Goal: Task Accomplishment & Management: Manage account settings

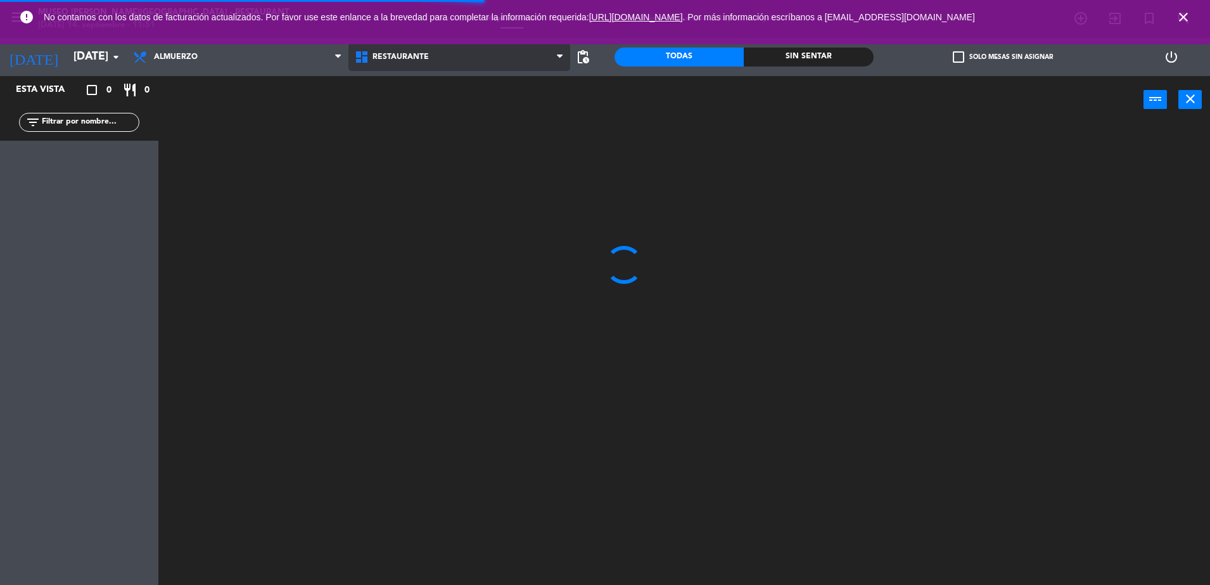
click at [421, 50] on span "Restaurante" at bounding box center [459, 57] width 222 height 28
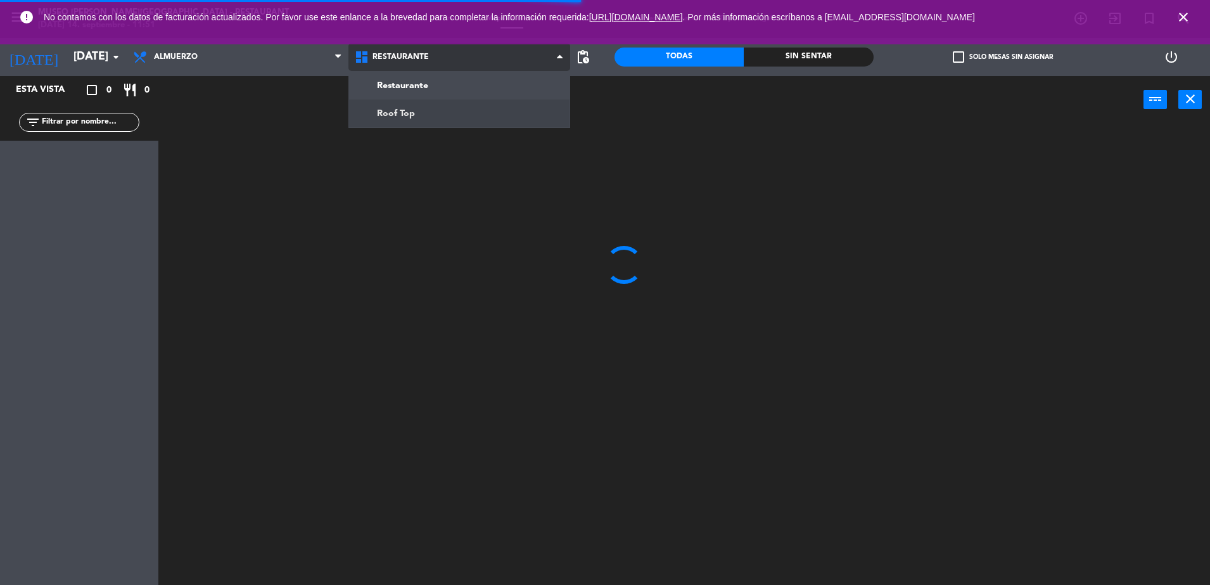
click at [456, 118] on ng-component "menu [GEOGRAPHIC_DATA][PERSON_NAME] - Restaurant [DATE] 14. septiembre - 11:51 …" at bounding box center [605, 294] width 1210 height 588
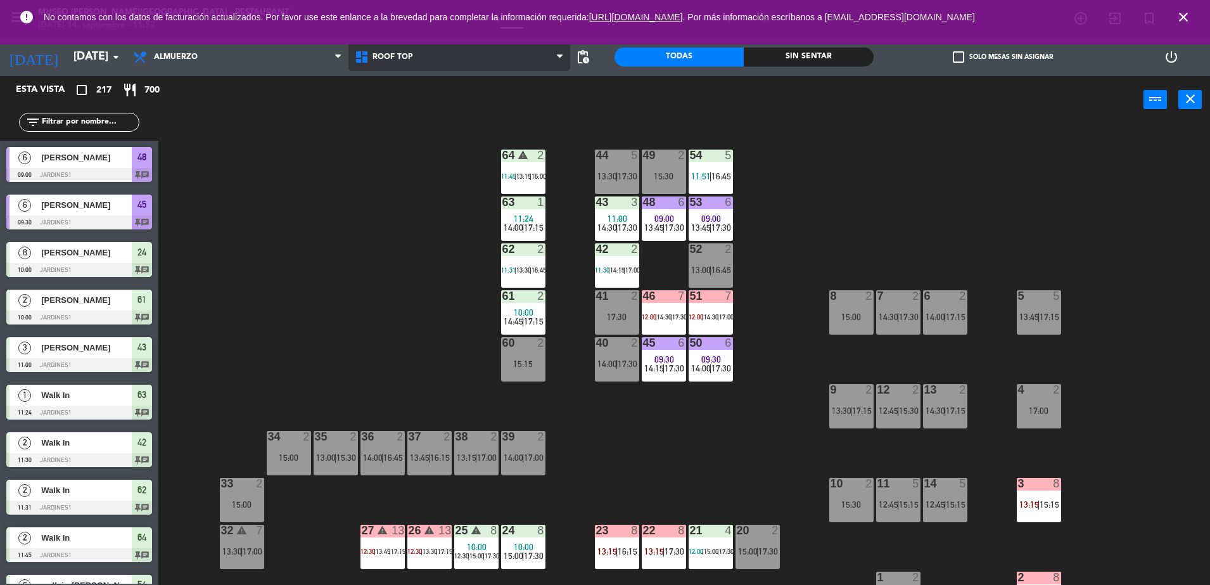
click at [418, 67] on span "Roof Top" at bounding box center [459, 57] width 222 height 28
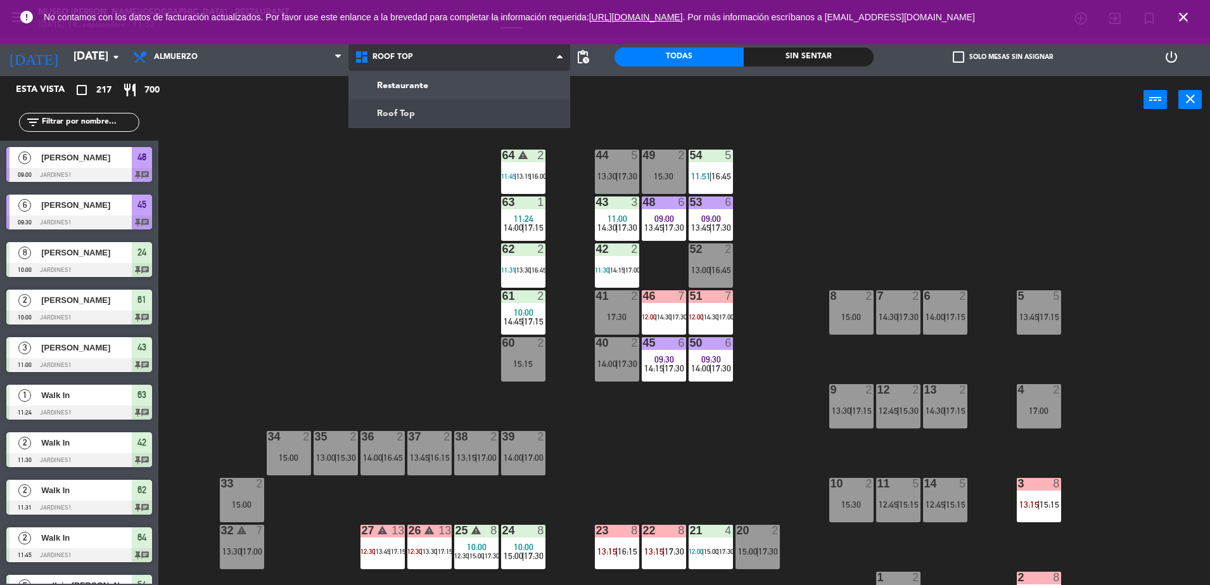
click at [428, 83] on ng-component "menu [GEOGRAPHIC_DATA][PERSON_NAME] - Restaurant [DATE] 14. septiembre - 11:52 …" at bounding box center [605, 294] width 1210 height 588
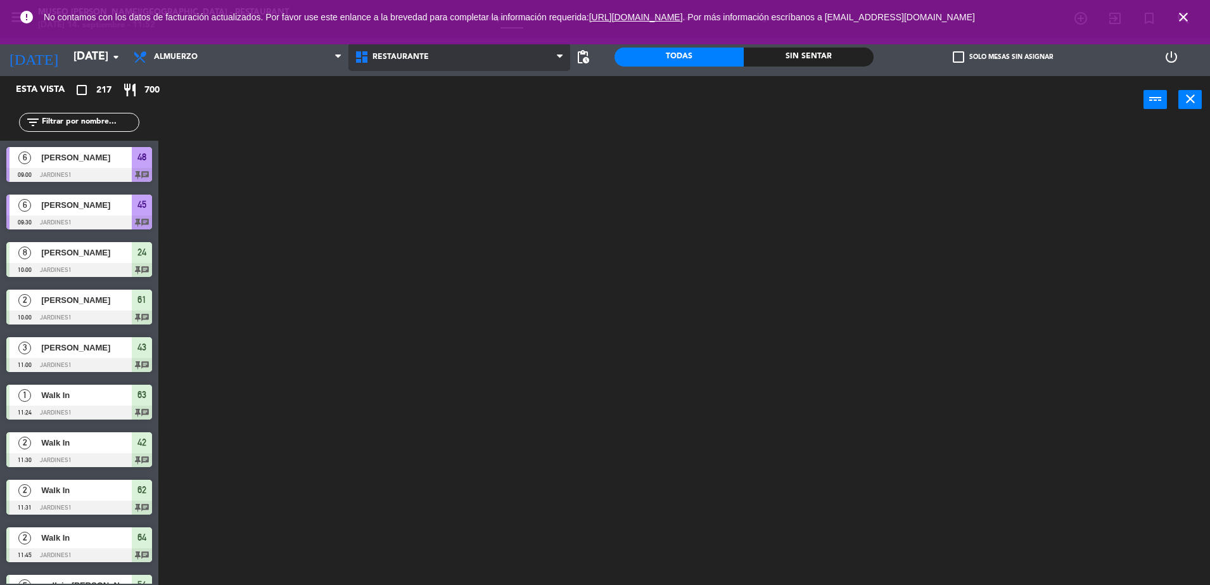
click at [400, 60] on span "Restaurante" at bounding box center [401, 57] width 56 height 9
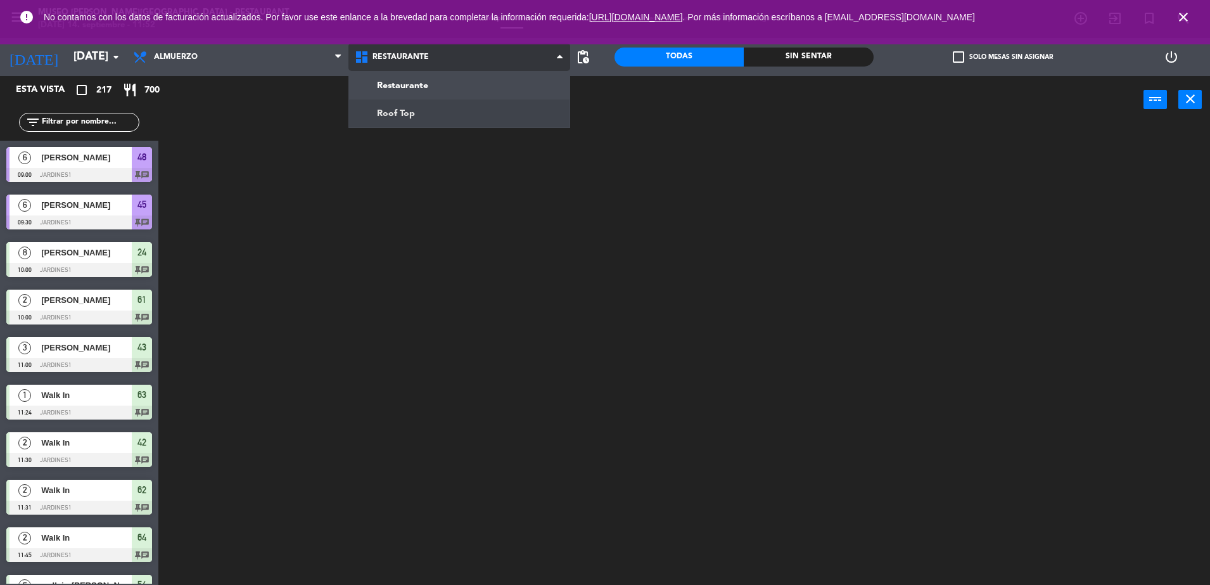
click at [420, 104] on ng-component "menu [GEOGRAPHIC_DATA][PERSON_NAME] - Restaurant [DATE] 14. septiembre - 11:52 …" at bounding box center [605, 294] width 1210 height 588
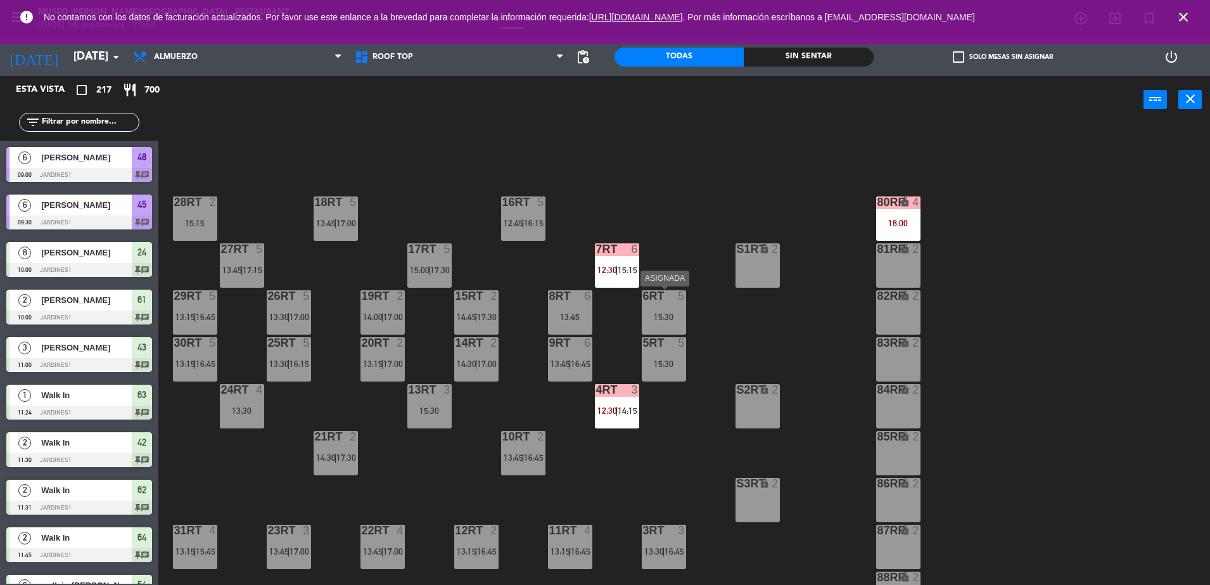
click at [684, 312] on div "15:30" at bounding box center [664, 317] width 44 height 10
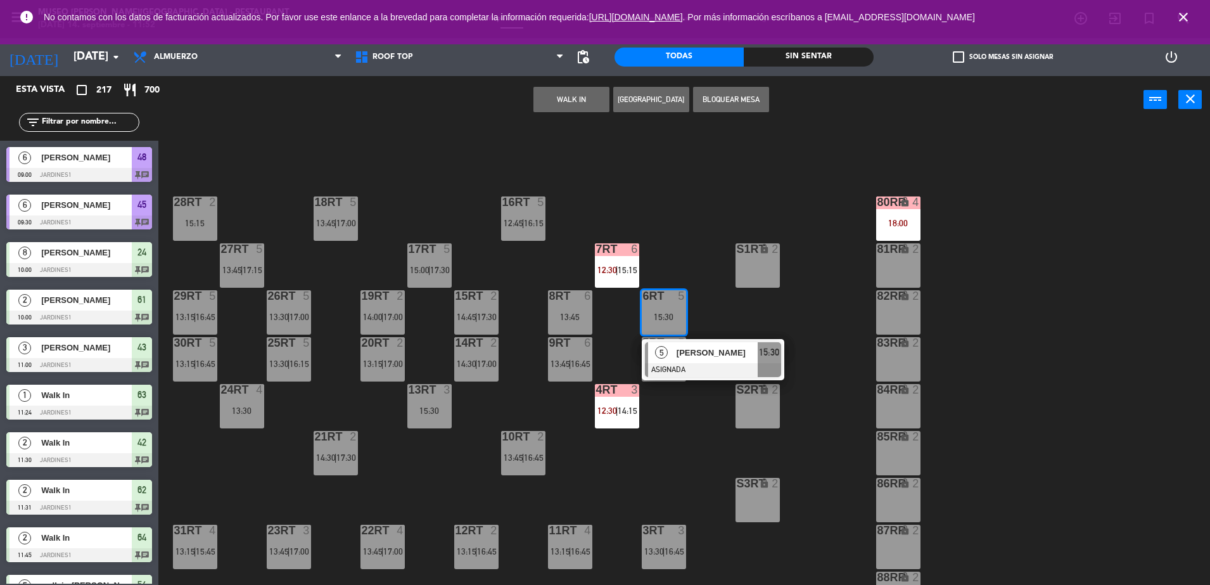
click at [677, 260] on div "18RT 5 13:45 | 17:00 16RT 5 12:45 | 16:15 28RT 2 15:15 80RR lock 4 18:00 27RT 5…" at bounding box center [690, 357] width 1040 height 461
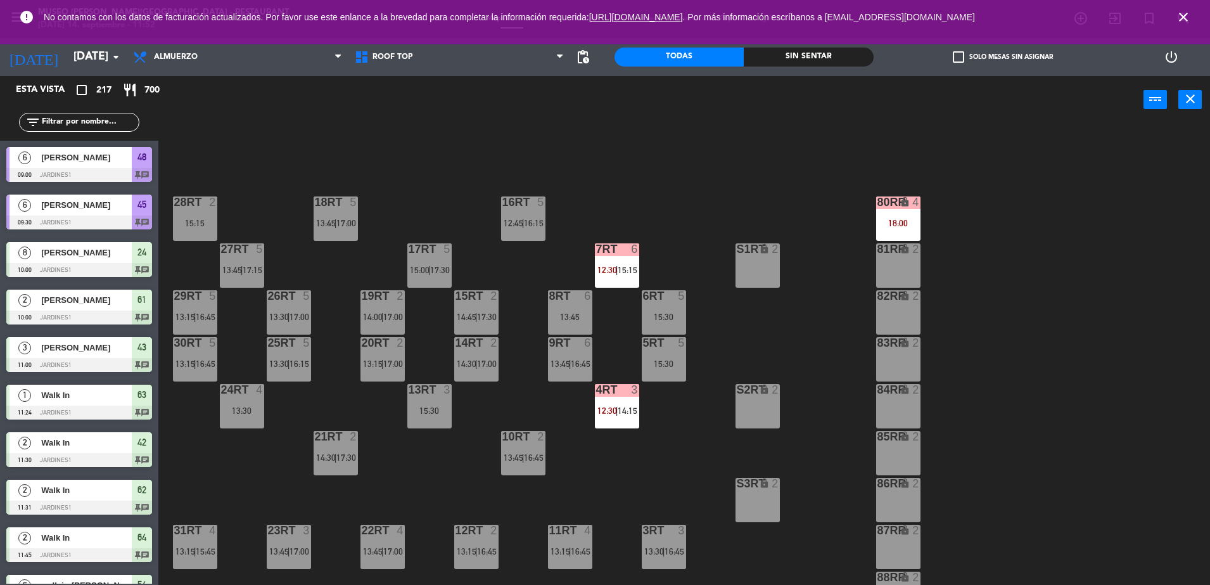
click at [607, 277] on div "7RT 6 12:30 | 15:15" at bounding box center [617, 265] width 44 height 44
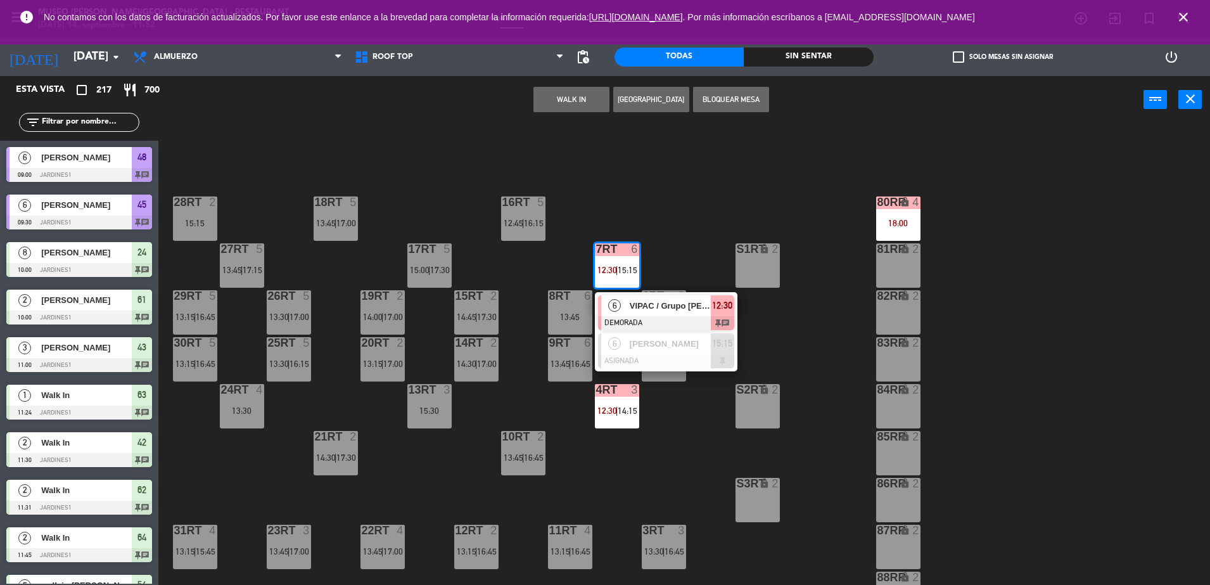
click at [648, 304] on span "VIPAC / Grupo [PERSON_NAME]" at bounding box center [670, 305] width 81 height 13
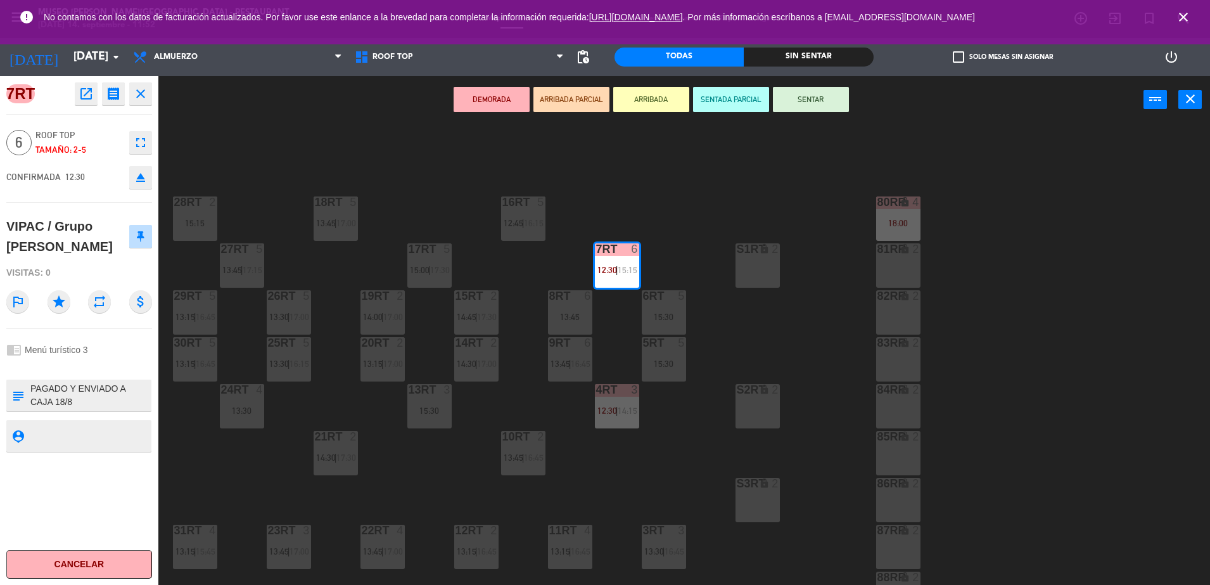
click at [540, 263] on div "18RT 5 13:45 | 17:00 16RT 5 12:45 | 16:15 28RT 2 15:15 80RR lock 4 18:00 27RT 5…" at bounding box center [690, 357] width 1040 height 461
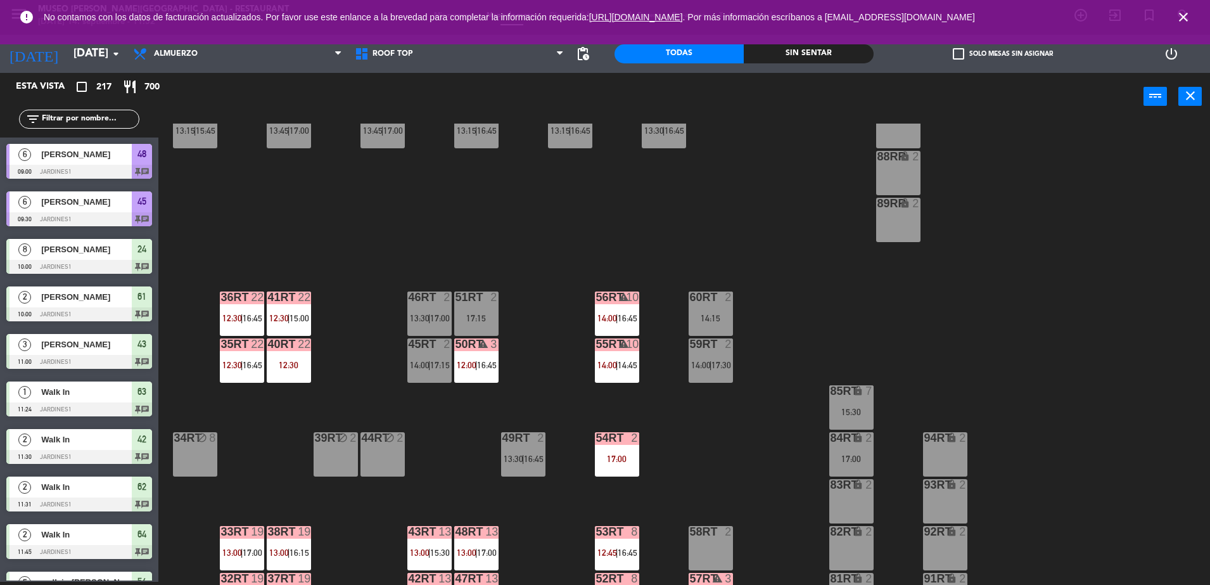
scroll to position [497, 0]
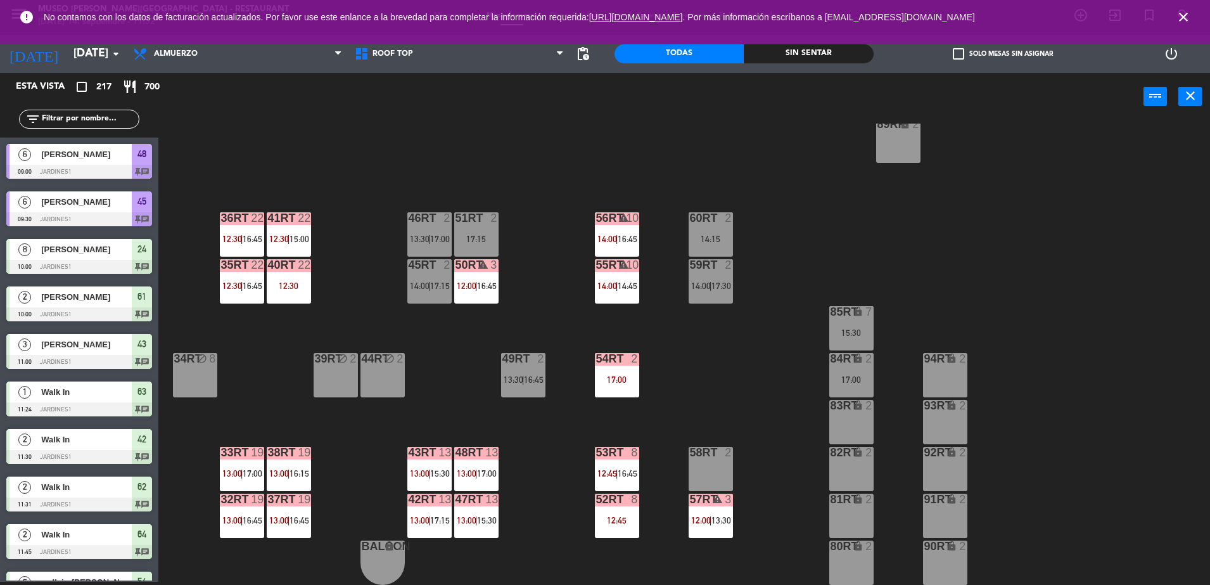
click at [481, 285] on span "16:45" at bounding box center [487, 286] width 20 height 10
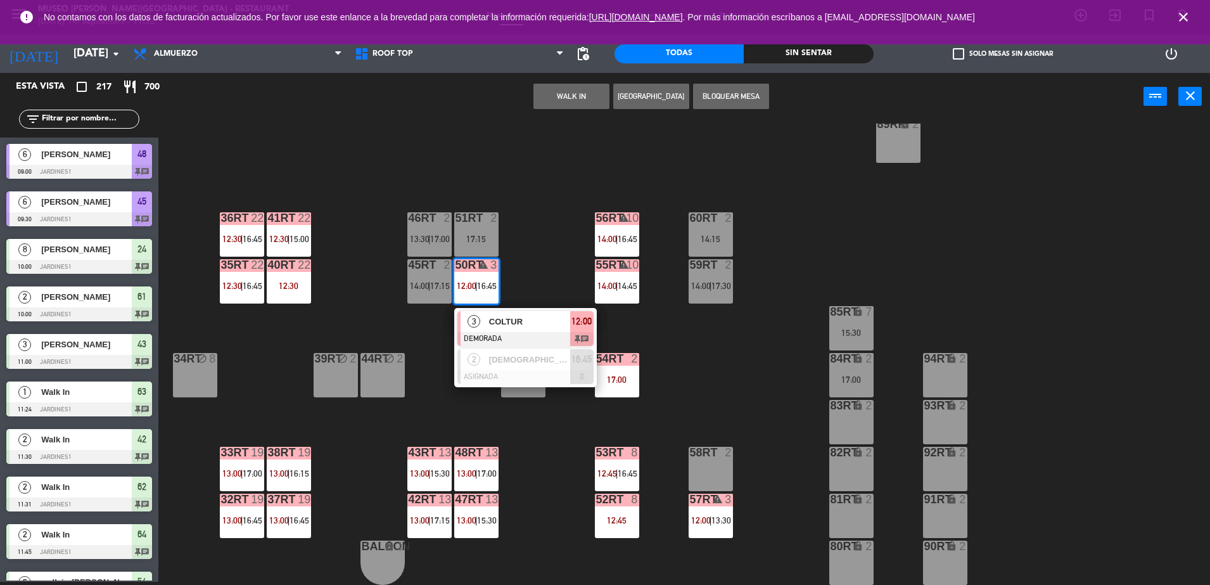
click at [523, 322] on span "COLTUR" at bounding box center [529, 321] width 81 height 13
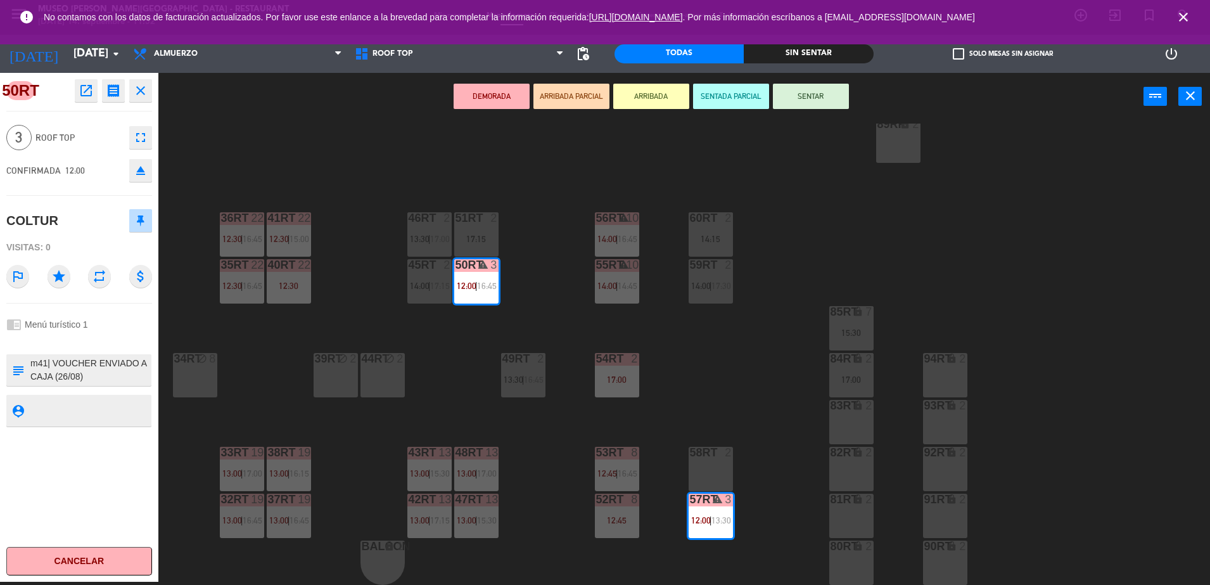
click at [530, 245] on div "18RT 5 13:45 | 17:00 16RT 5 12:45 | 16:15 28RT 2 15:15 80RR lock 4 18:00 27RT 5…" at bounding box center [690, 354] width 1040 height 461
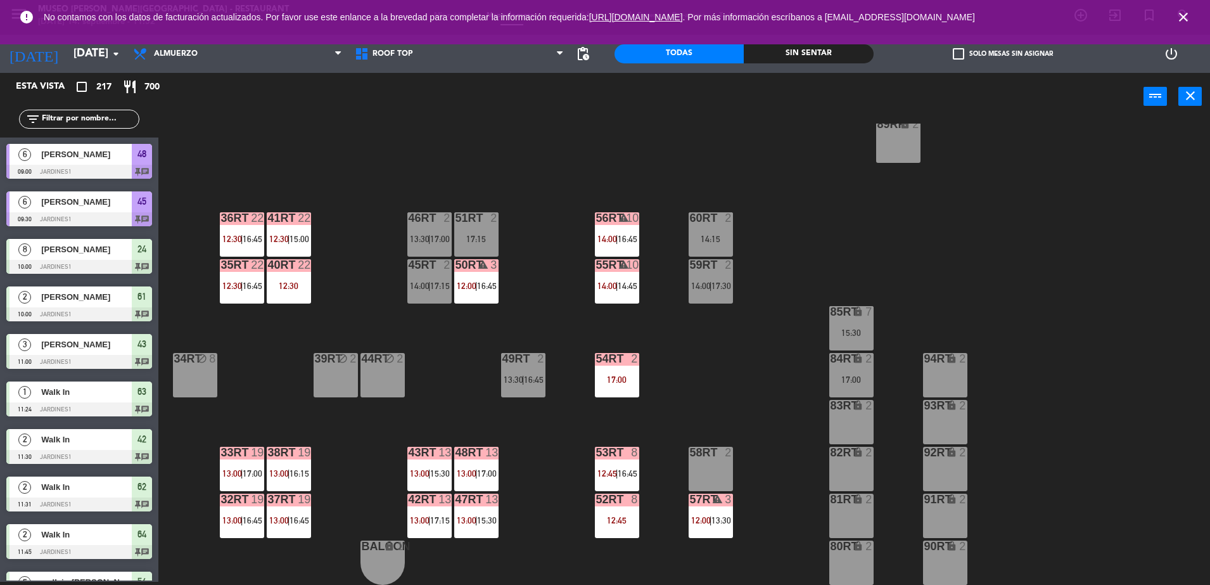
scroll to position [3, 0]
click at [837, 319] on div "85RT lock 7 15:30" at bounding box center [851, 328] width 44 height 44
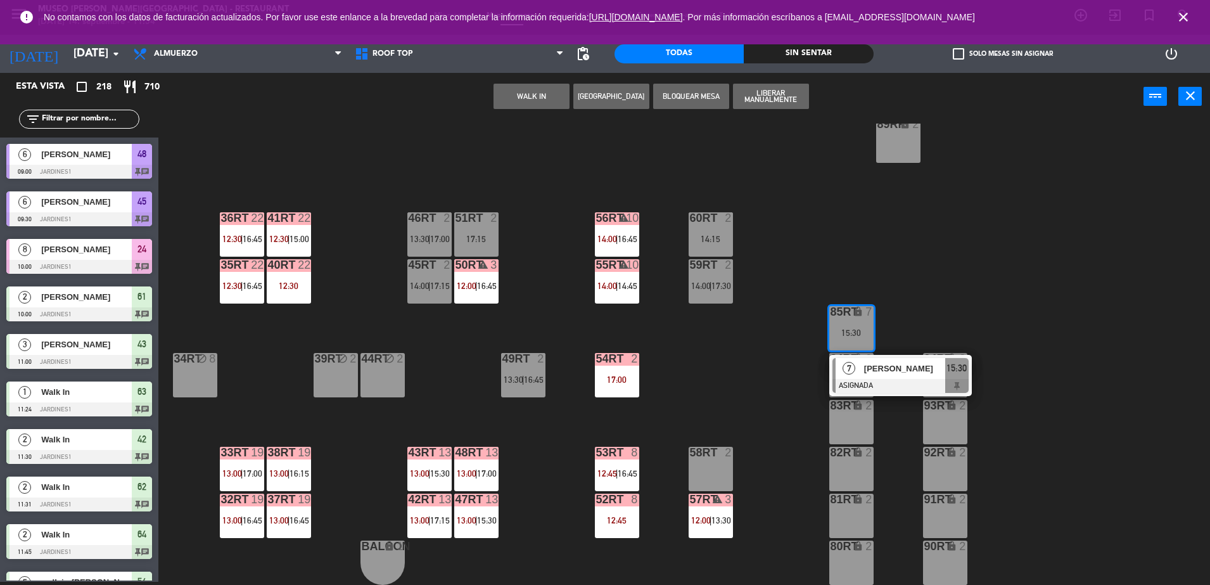
click at [741, 374] on div "18RT 5 13:45 | 17:00 16RT 5 12:45 | 16:15 28RT 2 15:15 80RR lock 4 18:00 27RT 5…" at bounding box center [690, 354] width 1040 height 461
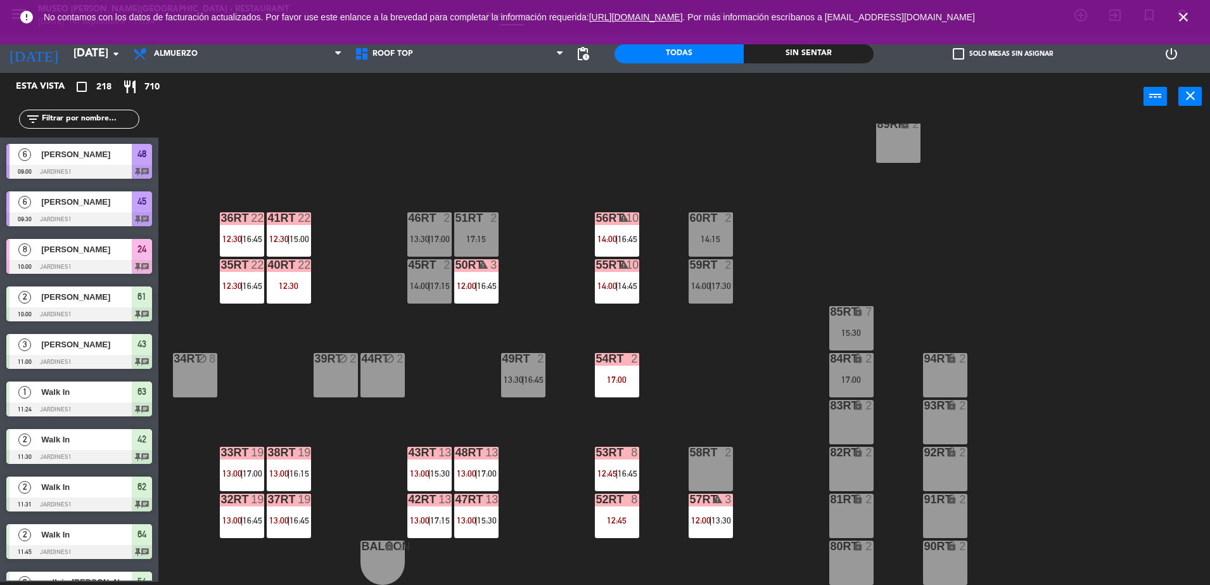
click at [279, 295] on div "40RT 22 12:30" at bounding box center [289, 281] width 44 height 44
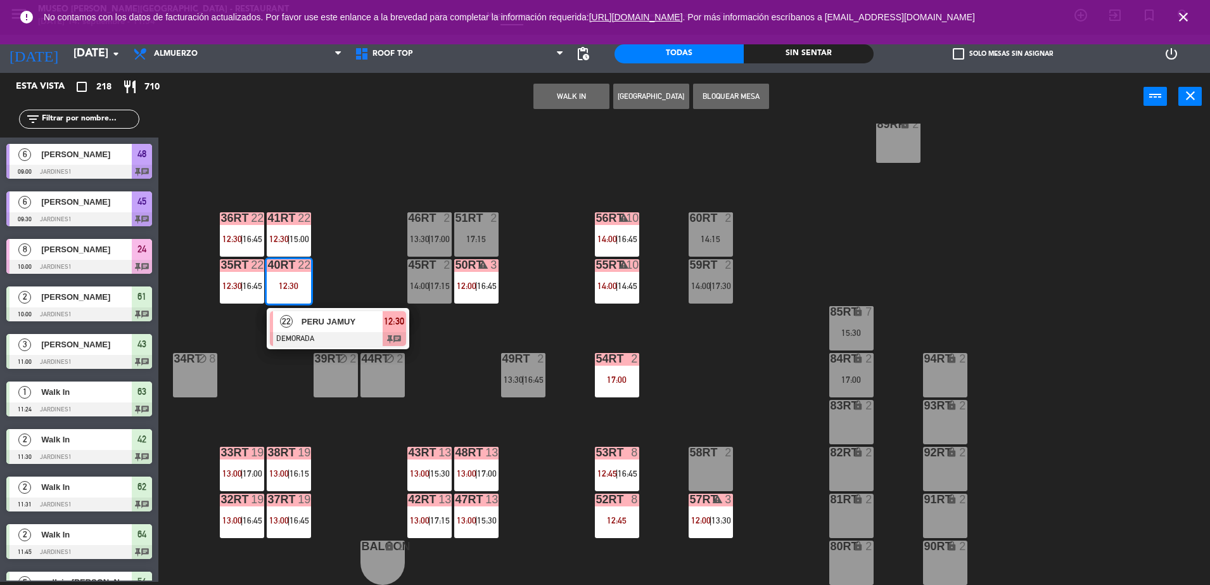
click at [317, 333] on div at bounding box center [338, 339] width 136 height 14
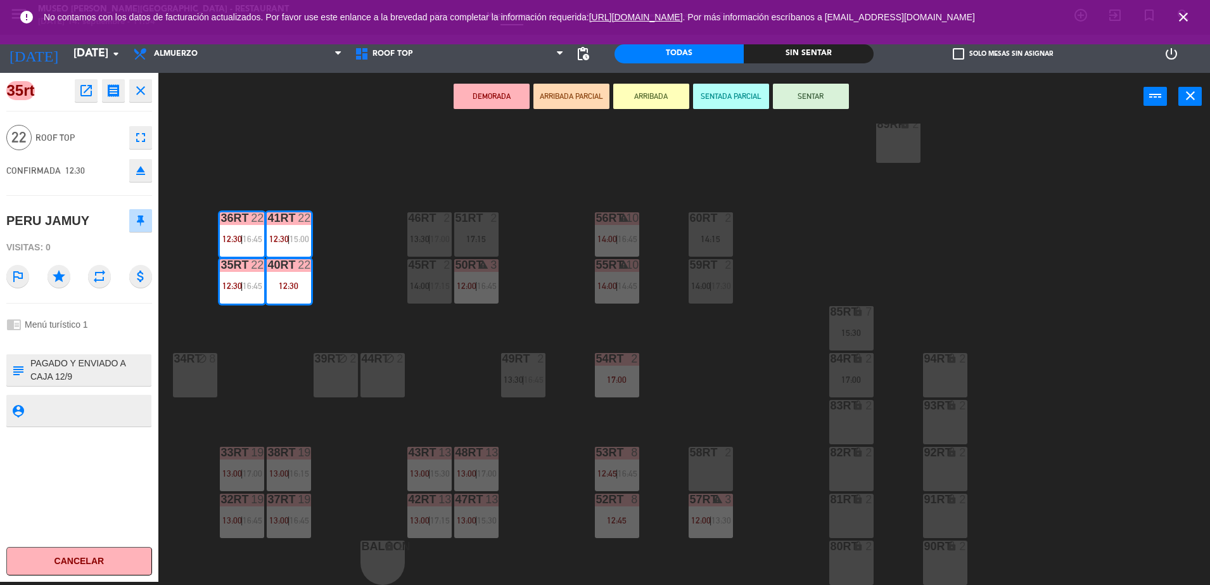
click at [30, 359] on textarea at bounding box center [89, 370] width 121 height 27
type textarea "m35-41rt| PAGADO Y ENVIADO A CAJA 12/9 [DATE] [PERSON_NAME] [PERSON_NAME] X21+1…"
click at [112, 328] on div "chrome_reader_mode Menú turístico 1" at bounding box center [79, 324] width 146 height 24
click at [108, 313] on div "chrome_reader_mode Menú turístico 1" at bounding box center [79, 324] width 146 height 24
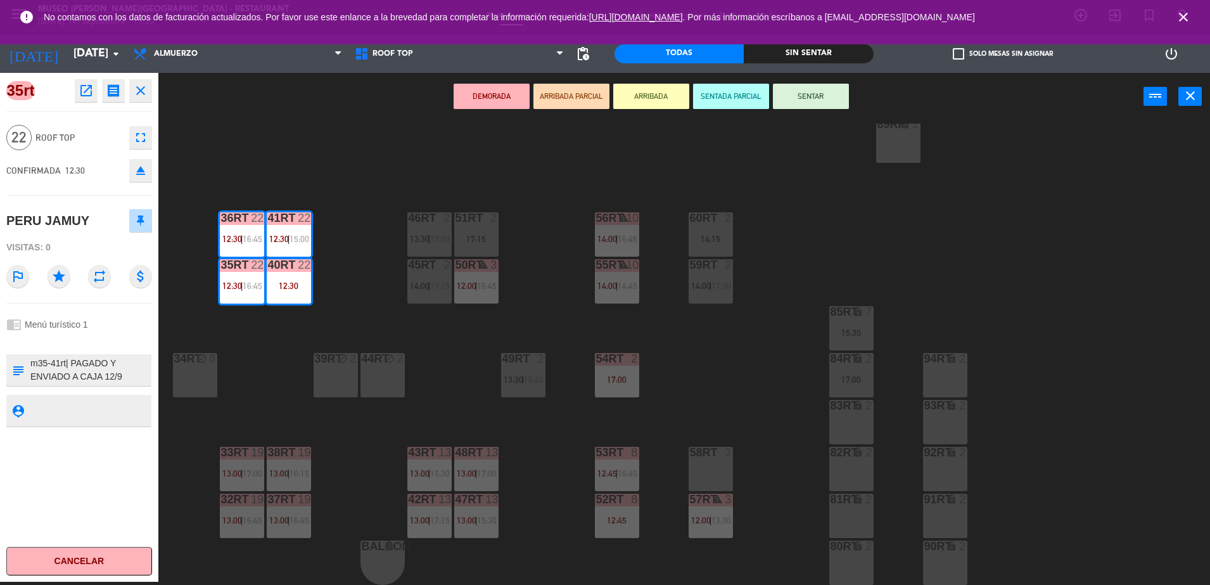
click at [263, 359] on div "18RT 5 13:45 | 17:00 16RT 5 12:45 | 16:15 28RT 2 15:15 80RR lock 4 18:00 27RT 5…" at bounding box center [690, 354] width 1040 height 461
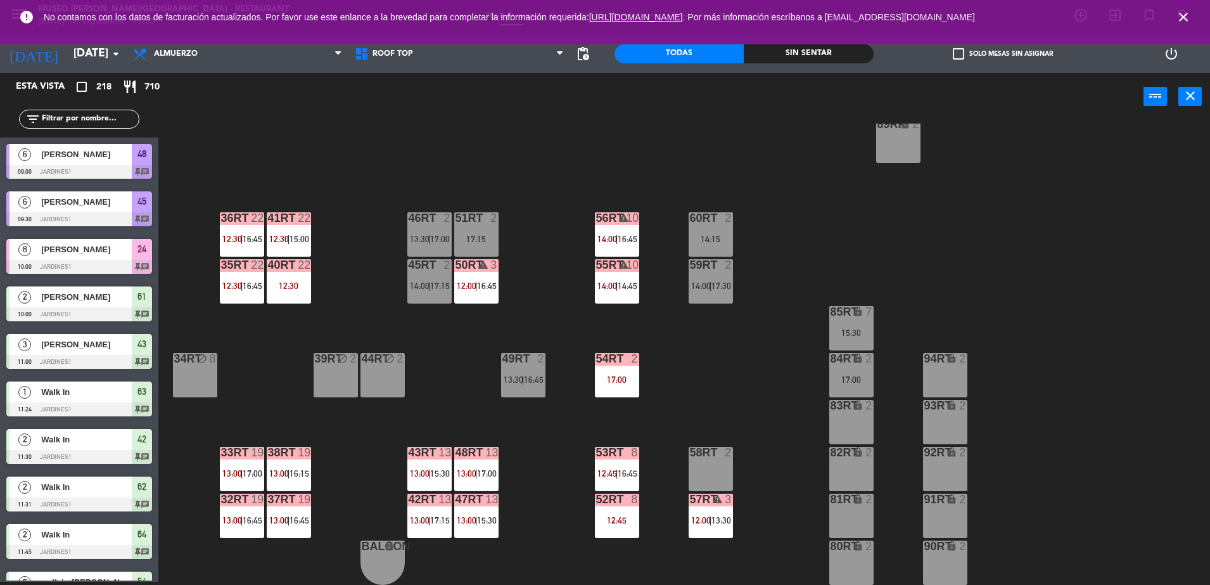
click at [286, 469] on span "13:00" at bounding box center [279, 473] width 20 height 10
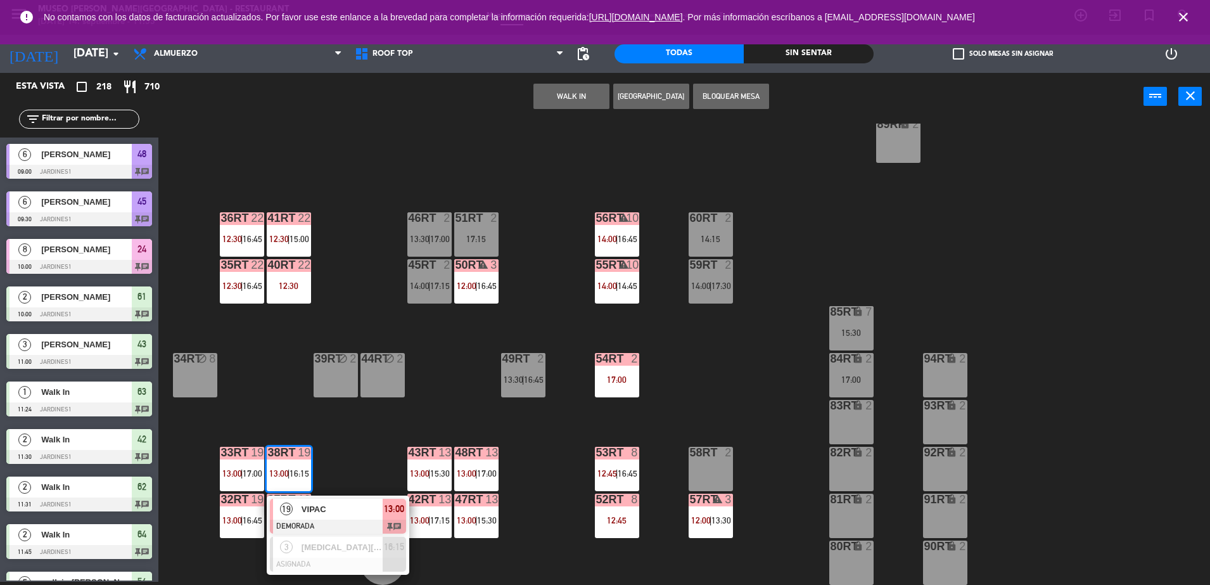
click at [324, 518] on div "VIPAC" at bounding box center [341, 509] width 82 height 21
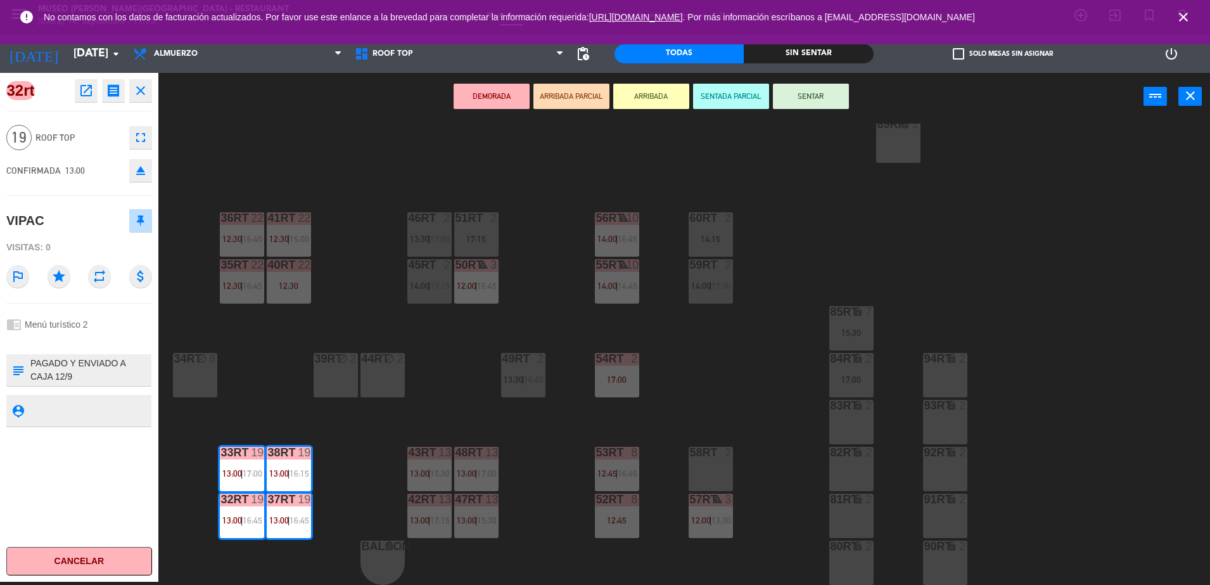
click at [30, 362] on textarea at bounding box center [89, 370] width 121 height 27
type textarea "m32-38rt| PAGADO Y ENVIADO A CAJA 12/9 Cafe del [GEOGRAPHIC_DATA][PERSON_NAME].…"
click at [76, 330] on div "chrome_reader_mode Menú turístico 2" at bounding box center [79, 324] width 146 height 24
click at [275, 366] on div "18RT 5 13:45 | 17:00 16RT 5 12:45 | 16:15 28RT 2 15:15 80RR lock 4 18:00 27RT 5…" at bounding box center [690, 354] width 1040 height 461
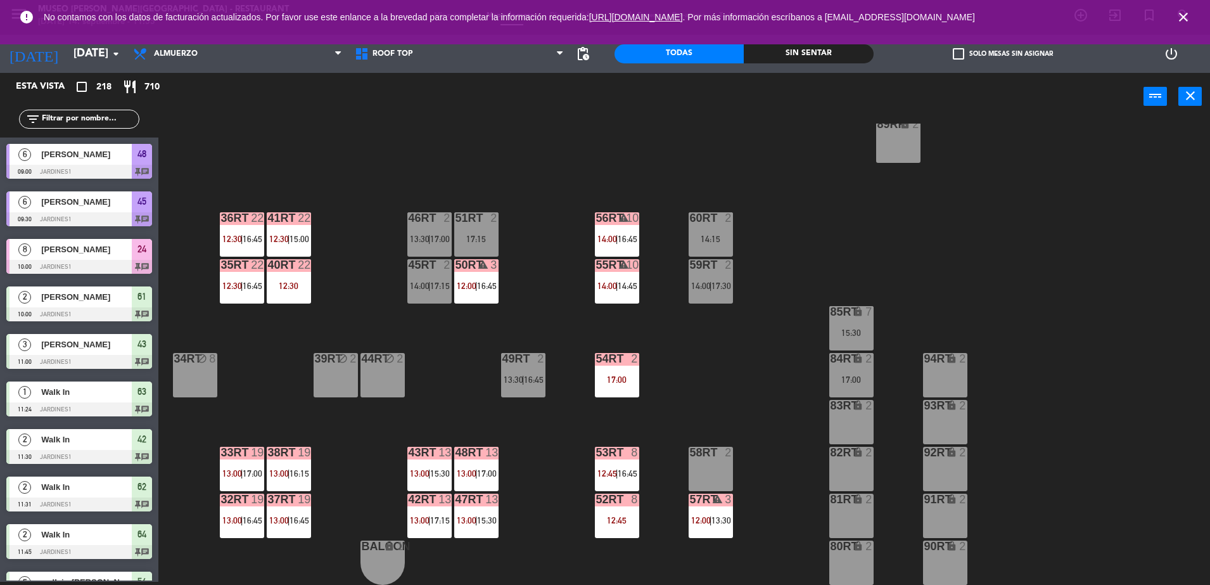
click at [485, 476] on span "17:00" at bounding box center [487, 473] width 20 height 10
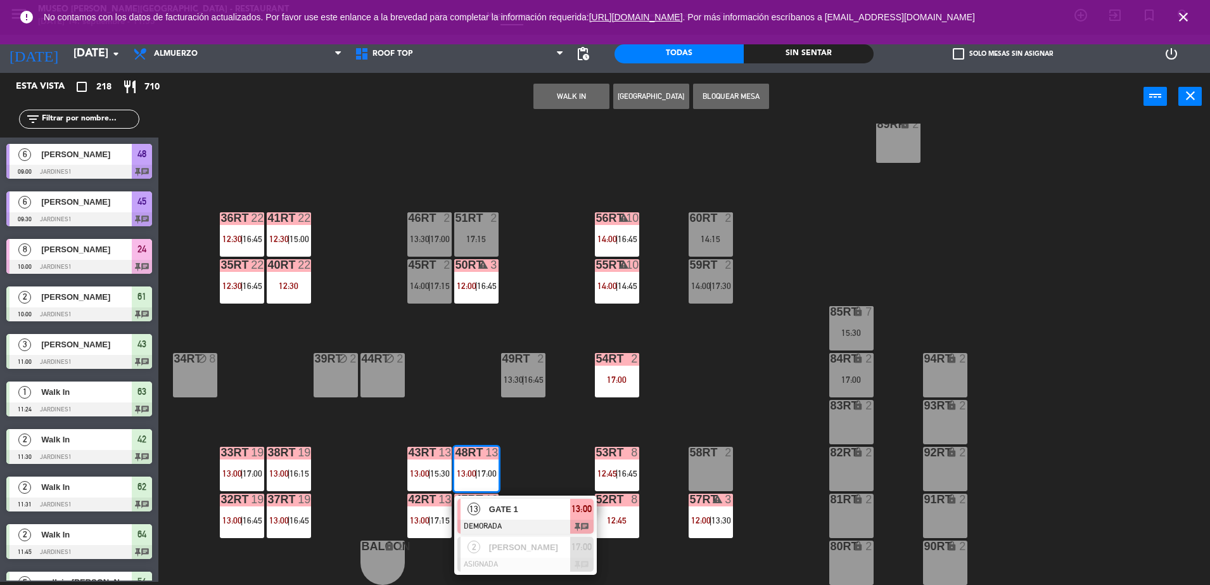
click at [548, 518] on div "GATE 1" at bounding box center [529, 509] width 82 height 21
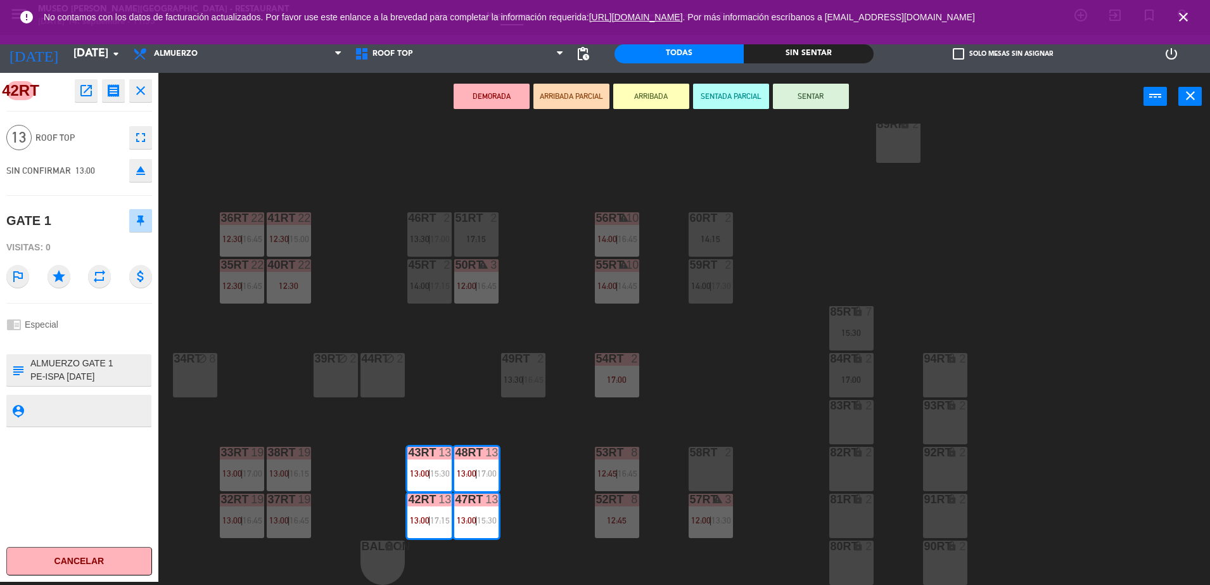
click at [32, 361] on textarea at bounding box center [89, 370] width 121 height 27
type textarea "m42-48rt| ALMUERZO GATE 1 PE-ISPA [DATE] 12PAX =$ 288 1 TM =$ 22 [PERSON_NAME] …"
click at [67, 348] on div "42RT open_in_new receipt 1:00 PM [DATE] personas GATE 1 Mesa 42RT+43RT+47RT+48R…" at bounding box center [79, 327] width 158 height 509
click at [86, 352] on div "42RT open_in_new receipt 1:00 PM [DATE] personas GATE 1 Mesa 42RT+43RT+47RT+48R…" at bounding box center [79, 327] width 158 height 509
click at [119, 310] on div "42RT open_in_new receipt 1:00 PM [DATE] personas GATE 1 Mesa 42RT+43RT+47RT+48R…" at bounding box center [79, 327] width 158 height 509
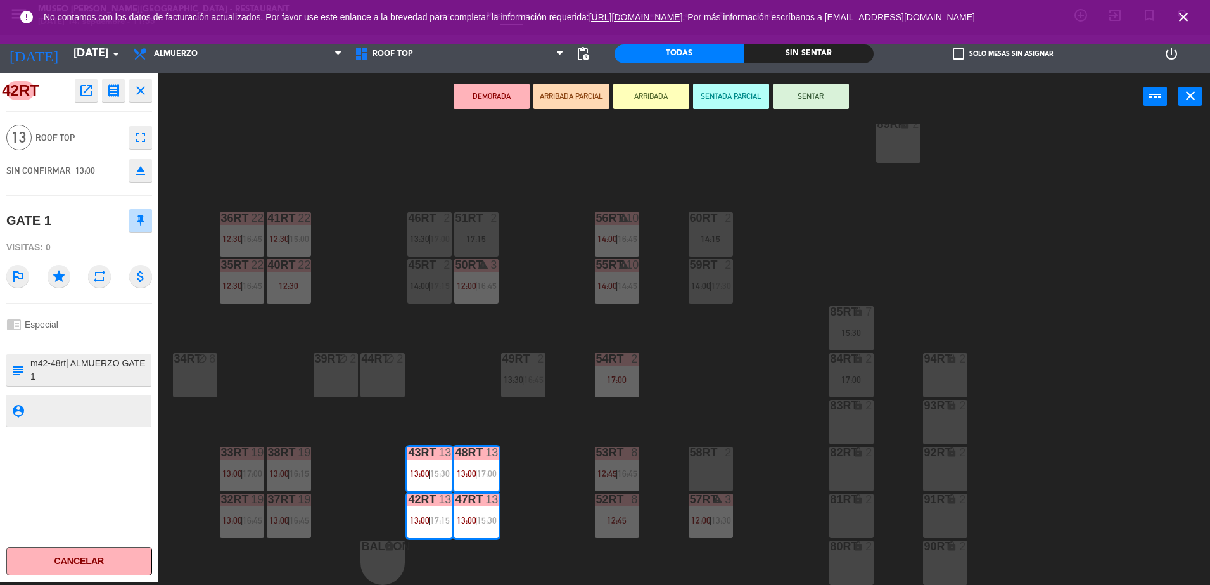
click at [481, 401] on div "18RT 5 13:45 | 17:00 16RT 5 12:45 | 16:15 28RT 2 15:15 80RR lock 4 18:00 27RT 5…" at bounding box center [690, 354] width 1040 height 461
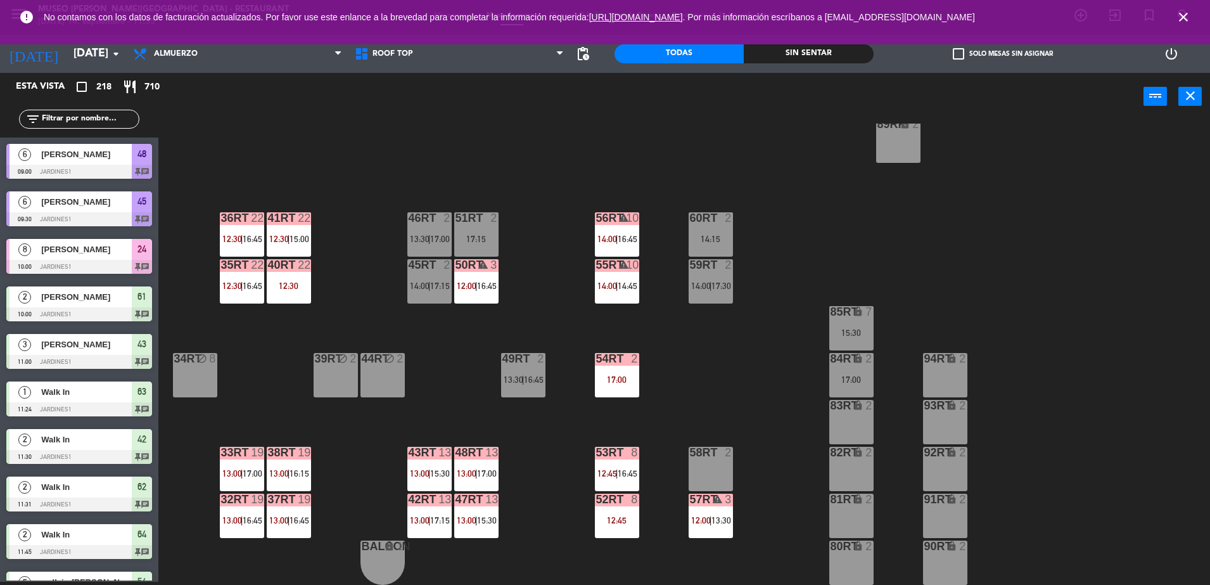
click at [484, 463] on div "48RT 13 13:00 | 17:00" at bounding box center [476, 469] width 44 height 44
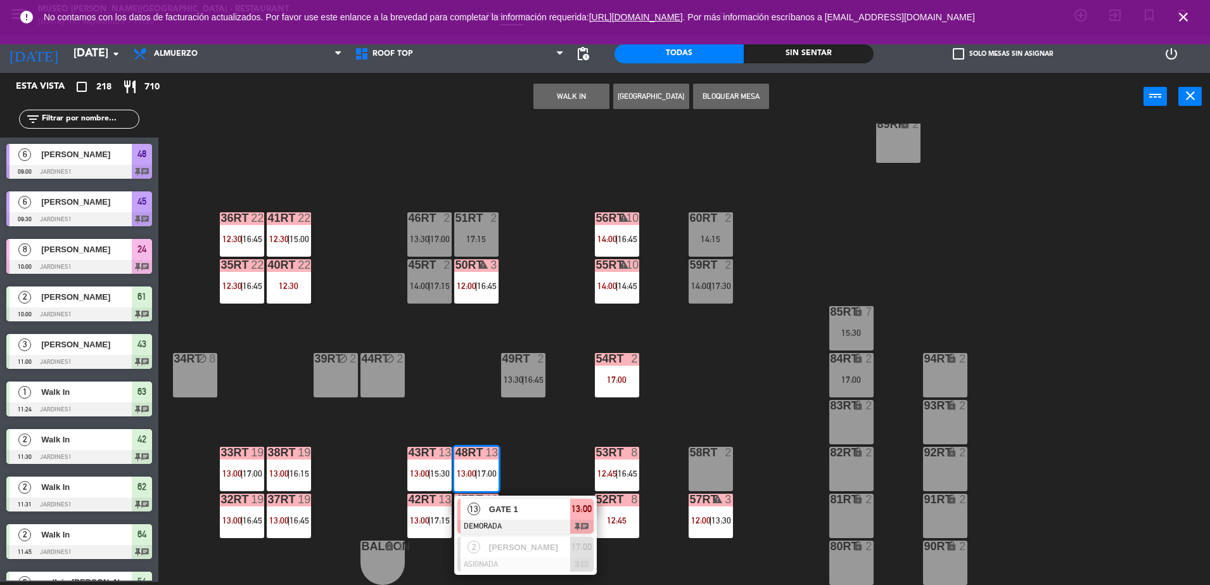
click at [514, 525] on div at bounding box center [525, 527] width 136 height 14
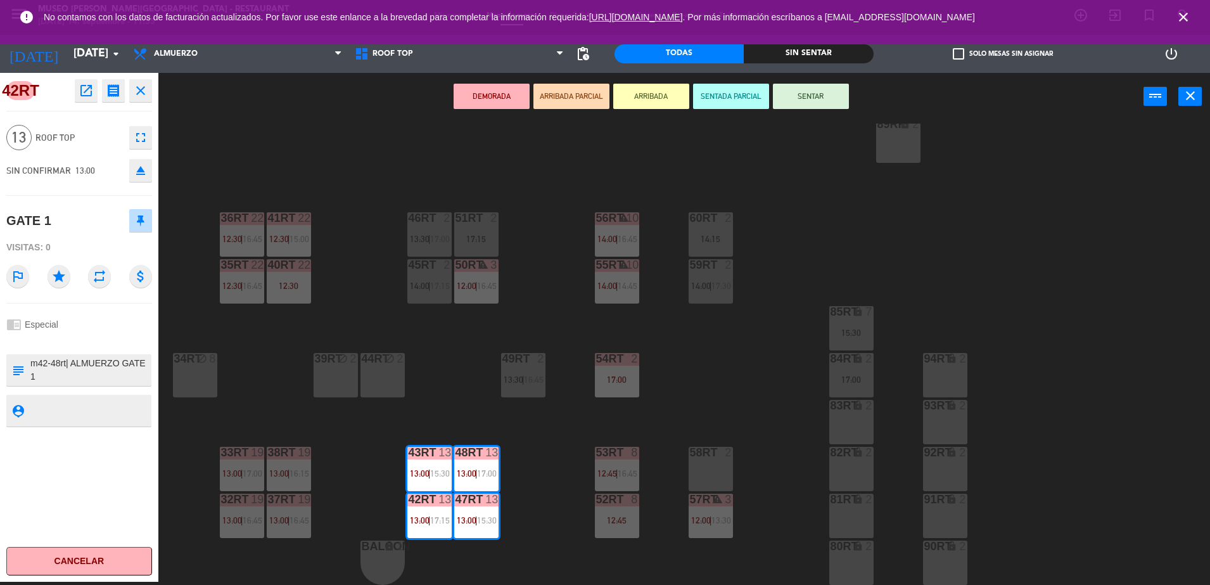
click at [557, 437] on div "18RT 5 13:45 | 17:00 16RT 5 12:45 | 16:15 28RT 2 15:15 80RR lock 4 18:00 27RT 5…" at bounding box center [690, 354] width 1040 height 461
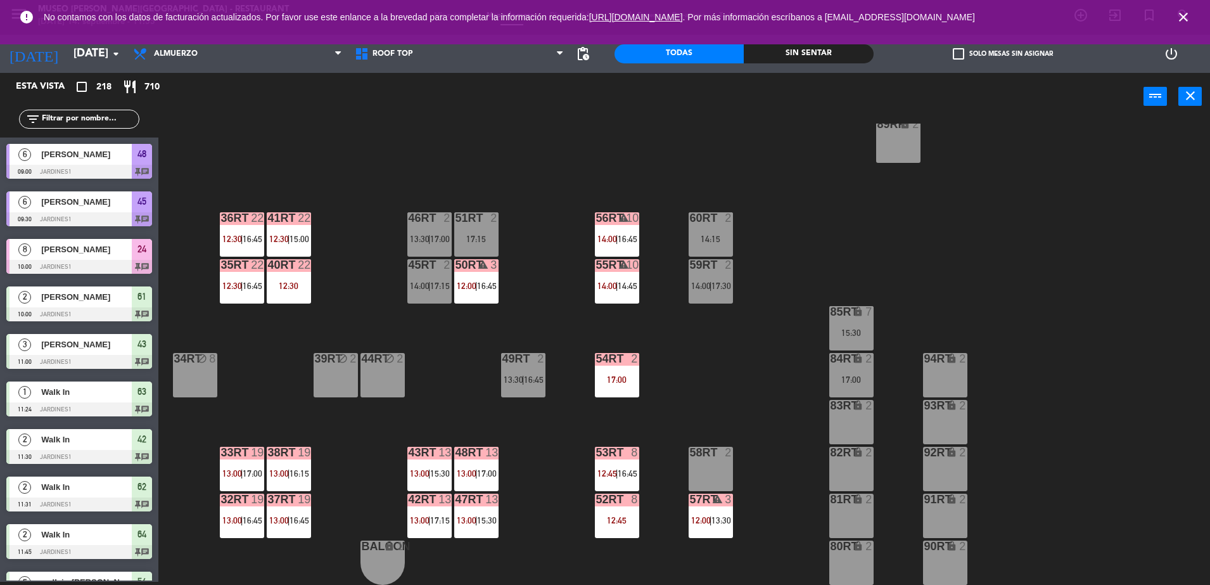
click at [479, 305] on div "18RT 5 13:45 | 17:00 16RT 5 12:45 | 16:15 28RT 2 15:15 80RR lock 4 18:00 27RT 5…" at bounding box center [690, 354] width 1040 height 461
click at [467, 284] on span "12:00" at bounding box center [467, 286] width 20 height 10
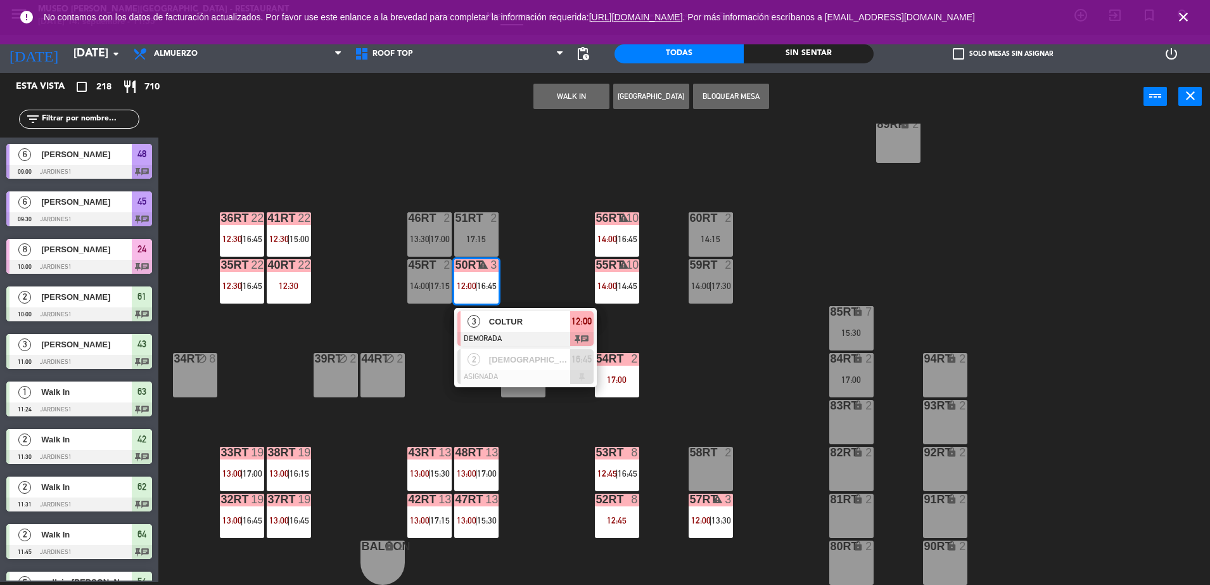
click at [499, 318] on span "COLTUR" at bounding box center [529, 321] width 81 height 13
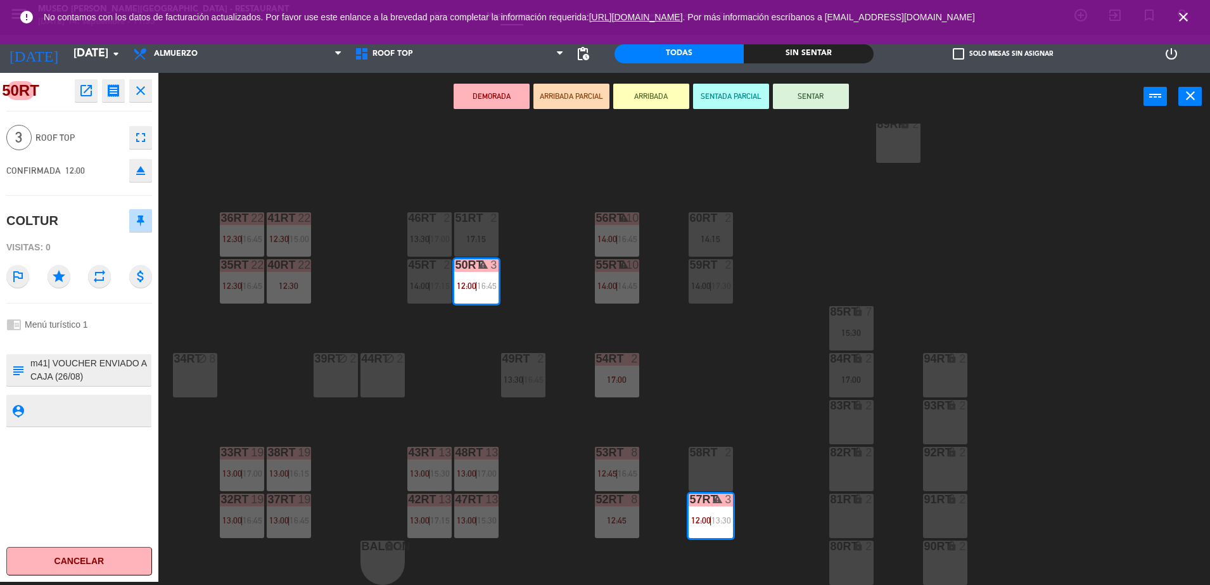
click at [45, 365] on textarea at bounding box center [89, 370] width 121 height 27
type textarea "m50-57rt| VOUCHER ENVIADO A CAJA (26/08) RECONFIRMACION FILE:R09/0679/25 Machu …"
click at [101, 340] on div at bounding box center [79, 340] width 146 height 9
click at [117, 330] on div "chrome_reader_mode Menú turístico 1" at bounding box center [79, 324] width 146 height 24
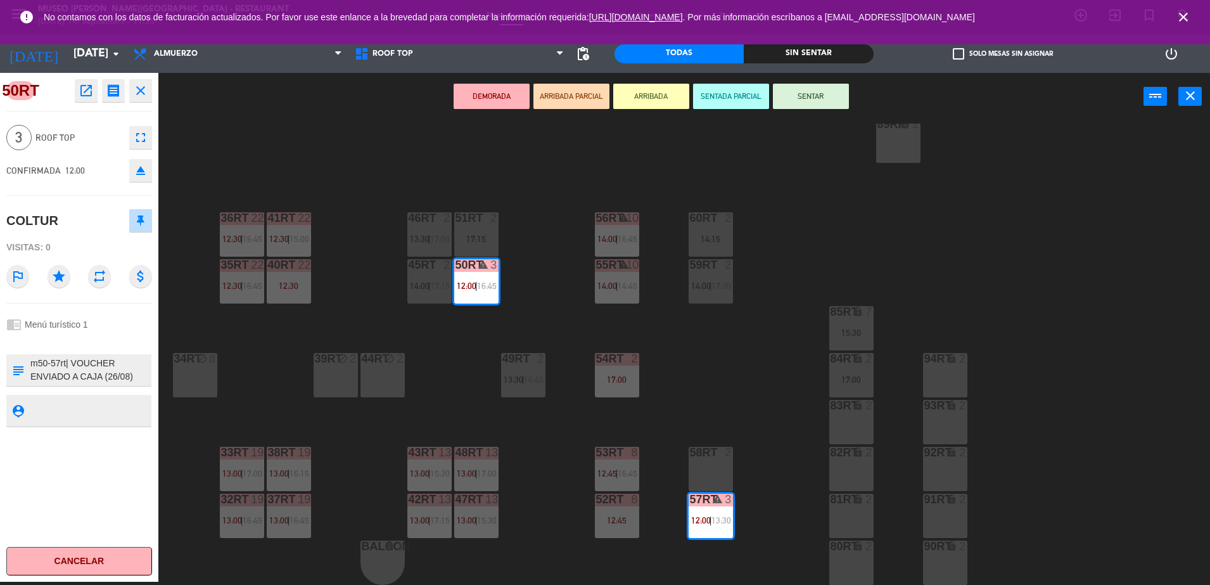
click at [476, 388] on div "18RT 5 13:45 | 17:00 16RT 5 12:45 | 16:15 28RT 2 15:15 80RR lock 4 18:00 27RT 5…" at bounding box center [690, 354] width 1040 height 461
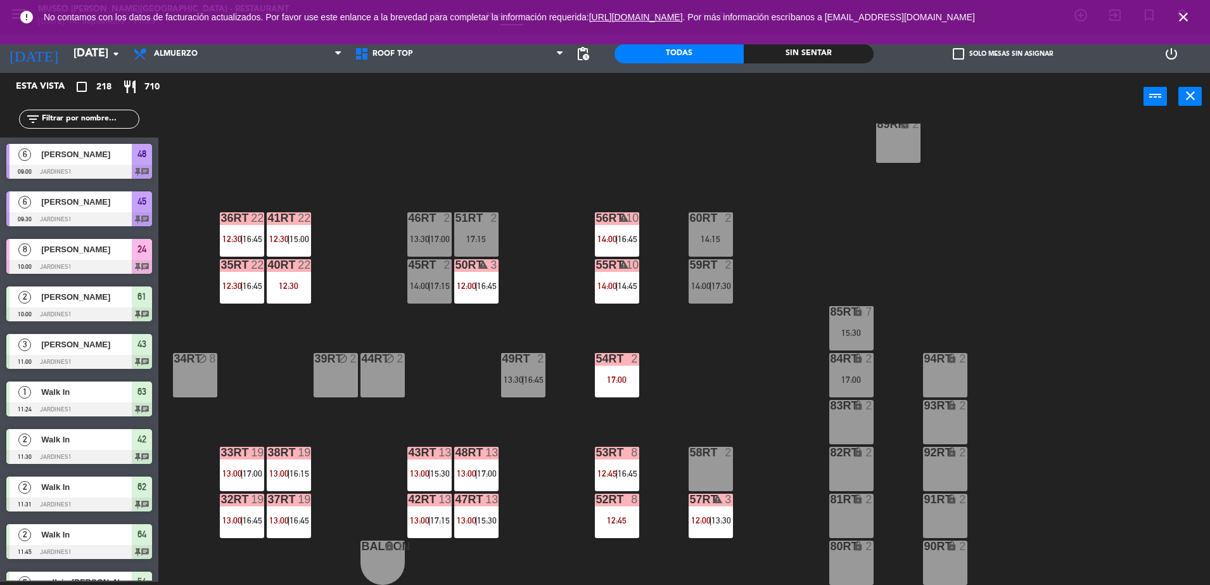
click at [707, 516] on span "12:00" at bounding box center [701, 520] width 20 height 10
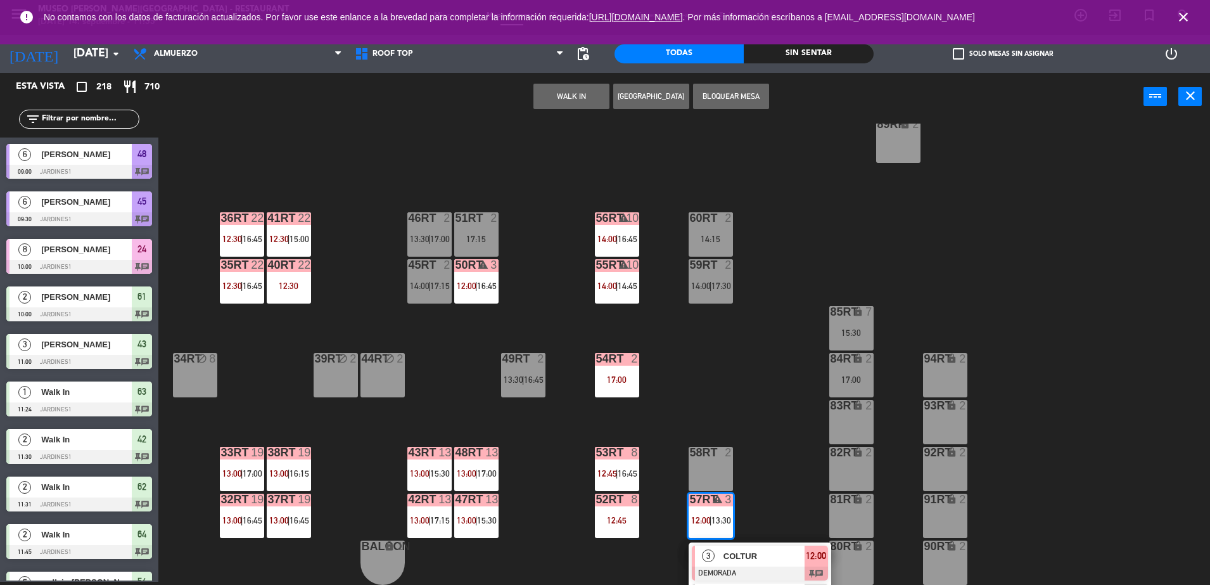
click at [734, 552] on span "COLTUR" at bounding box center [764, 555] width 81 height 13
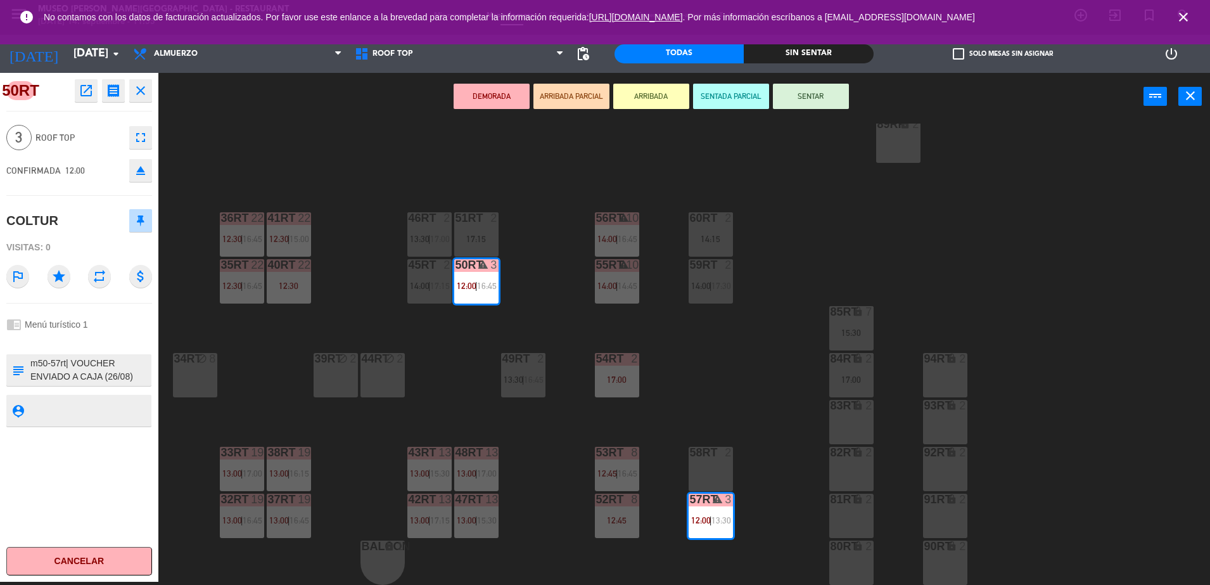
click at [707, 399] on div "18RT 5 13:45 | 17:00 16RT 5 12:45 | 16:15 28RT 2 15:15 80RR lock 4 18:00 27RT 5…" at bounding box center [690, 354] width 1040 height 461
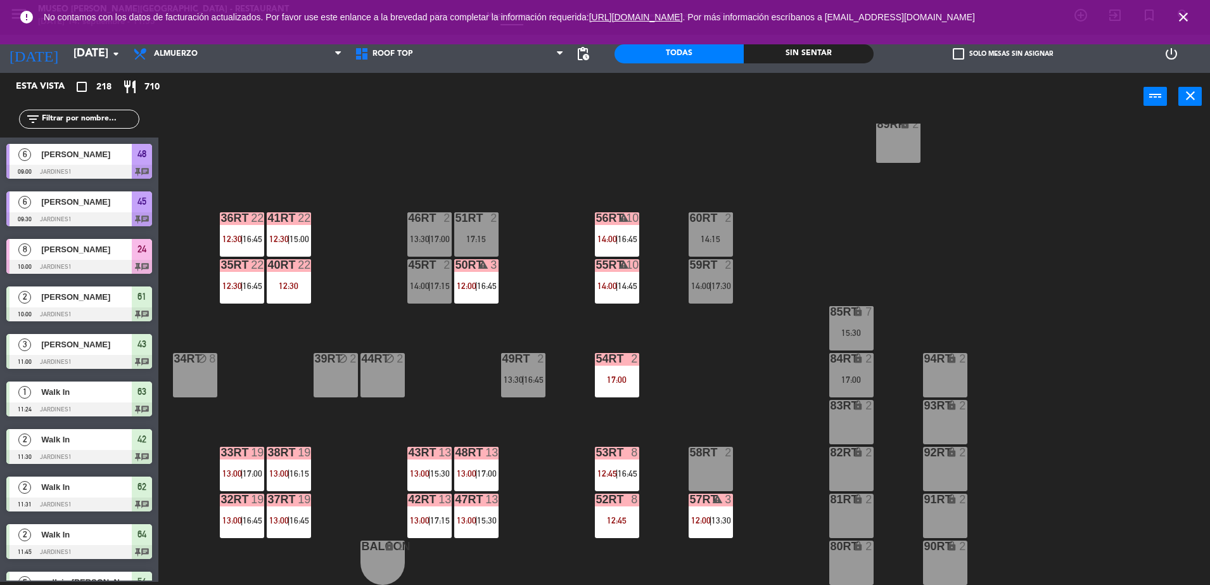
scroll to position [0, 0]
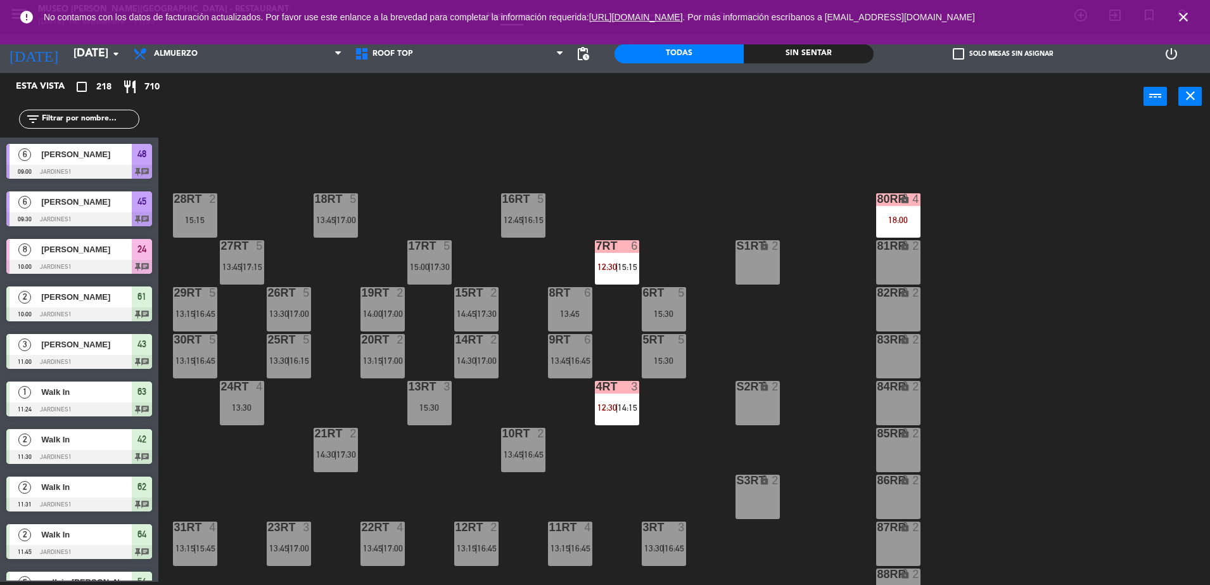
click at [609, 252] on div "7RT 6" at bounding box center [617, 246] width 44 height 13
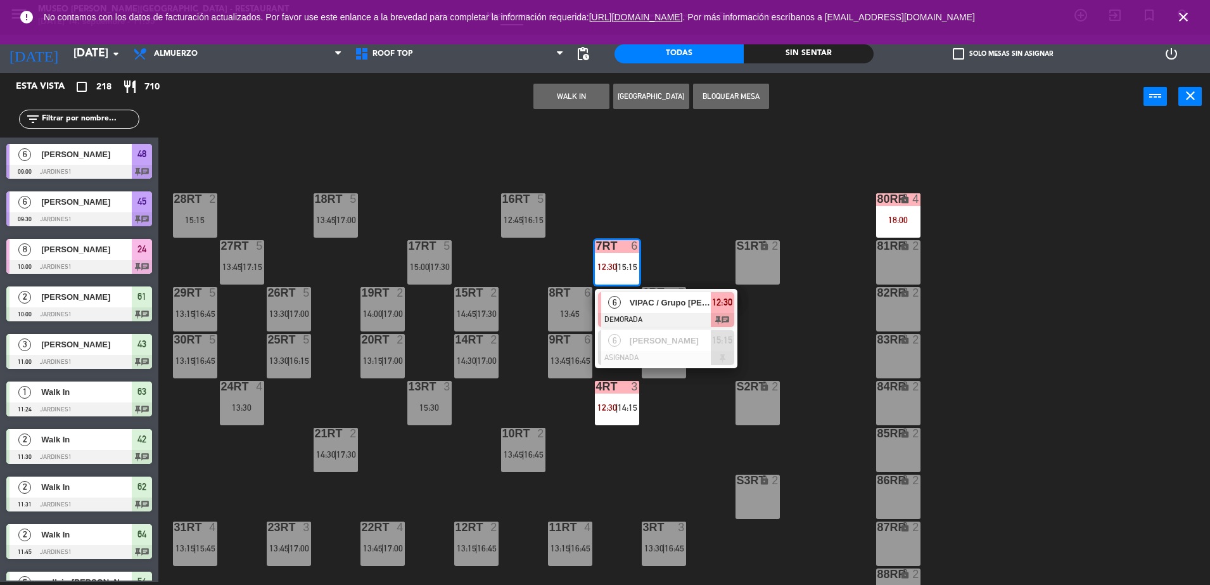
click at [658, 315] on div at bounding box center [666, 320] width 136 height 14
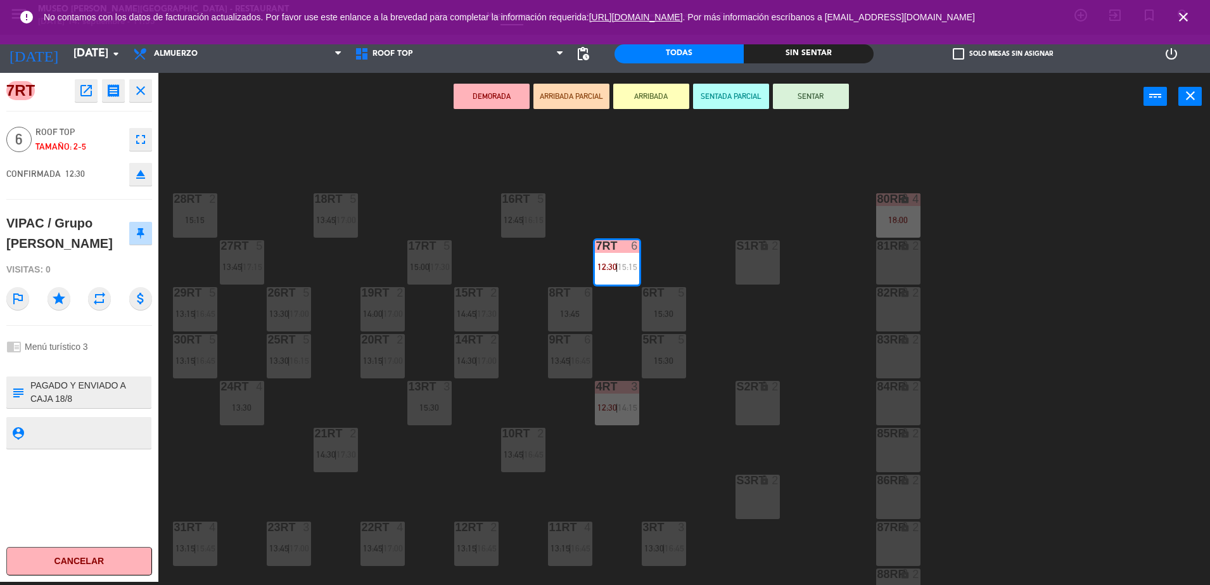
click at [32, 385] on textarea at bounding box center [89, 392] width 121 height 27
type textarea "m7rt| PAGADO Y ENVIADO A CAJA 18/8 Cafe del [GEOGRAPHIC_DATA][PERSON_NAME]. Pax…"
click at [106, 351] on div "chrome_reader_mode Menú turístico 3" at bounding box center [79, 347] width 146 height 24
click at [73, 400] on textarea at bounding box center [89, 392] width 121 height 27
click at [90, 389] on textarea at bounding box center [89, 392] width 121 height 27
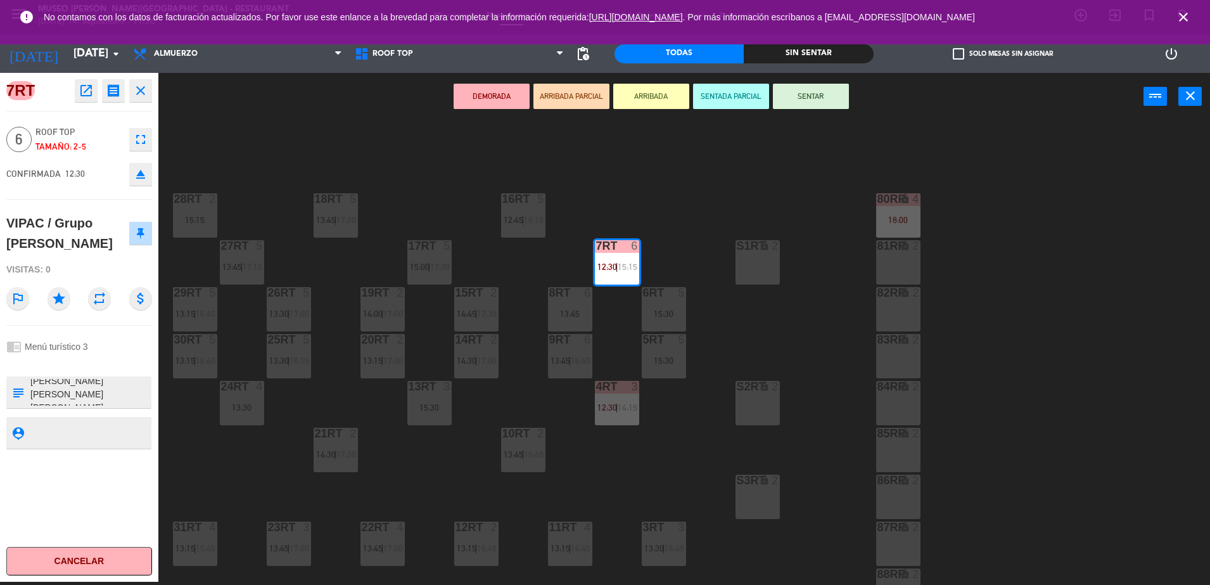
scroll to position [333, 0]
click at [91, 363] on div at bounding box center [79, 363] width 146 height 9
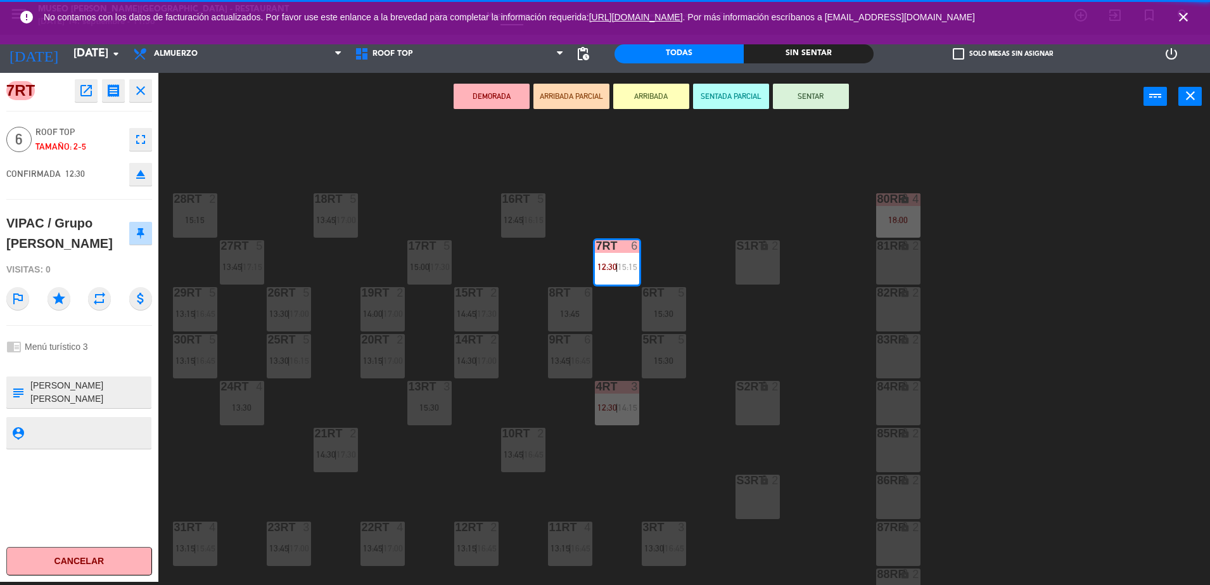
click at [697, 373] on div "18RT 5 13:45 | 17:00 16RT 5 12:45 | 16:15 28RT 2 15:15 80RR lock 4 18:00 27RT 5…" at bounding box center [690, 354] width 1040 height 461
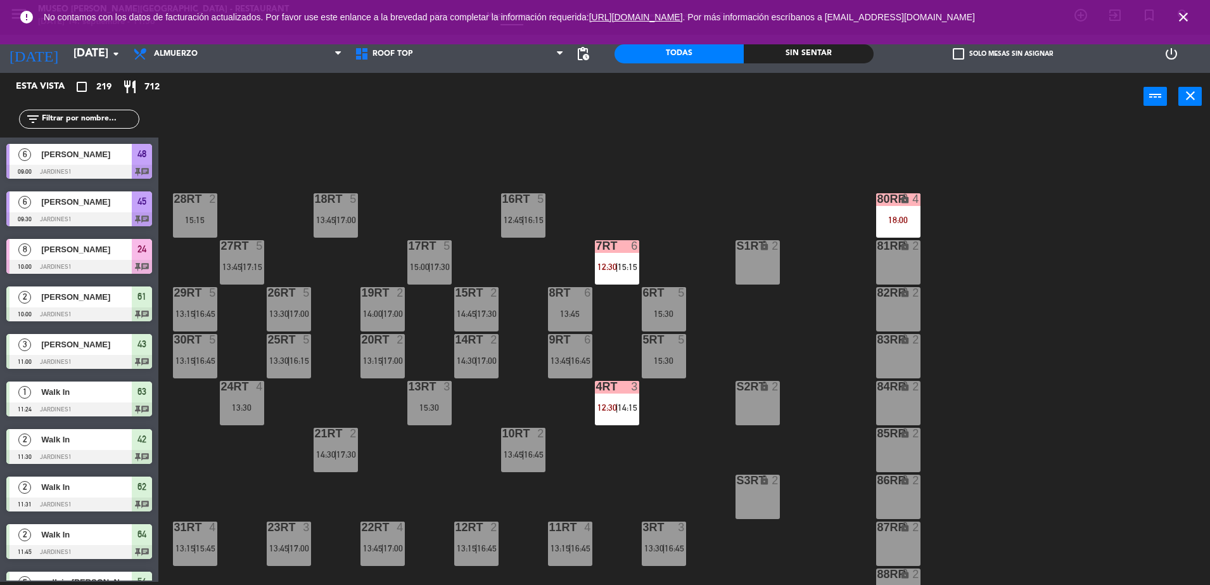
scroll to position [3, 0]
click at [632, 409] on span "14:15" at bounding box center [628, 407] width 20 height 10
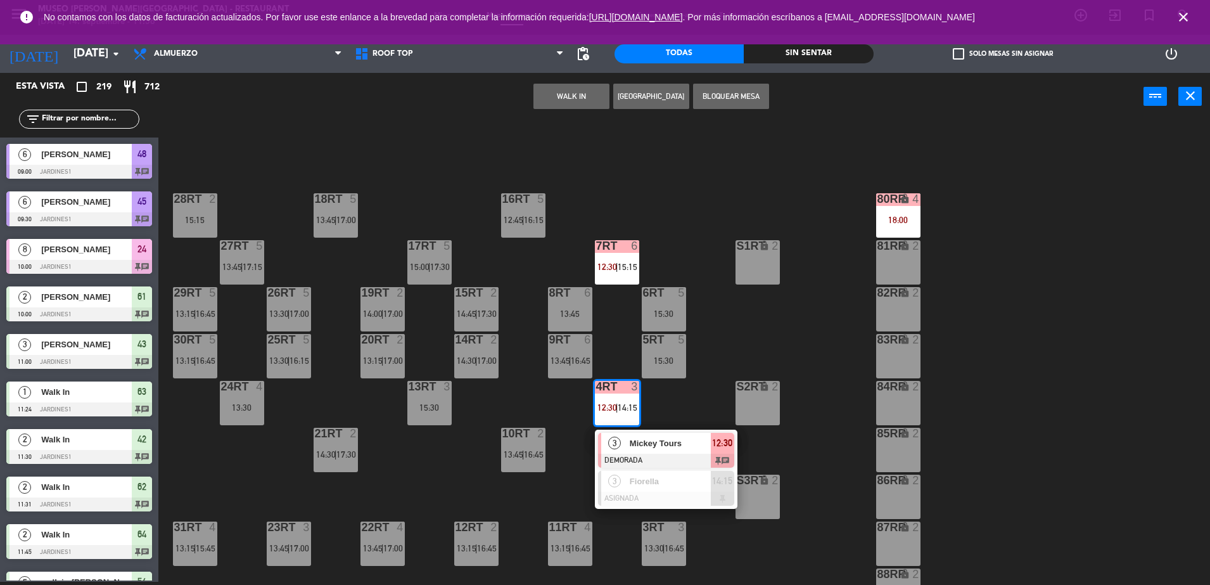
click at [661, 440] on span "Mickey Tours" at bounding box center [670, 443] width 81 height 13
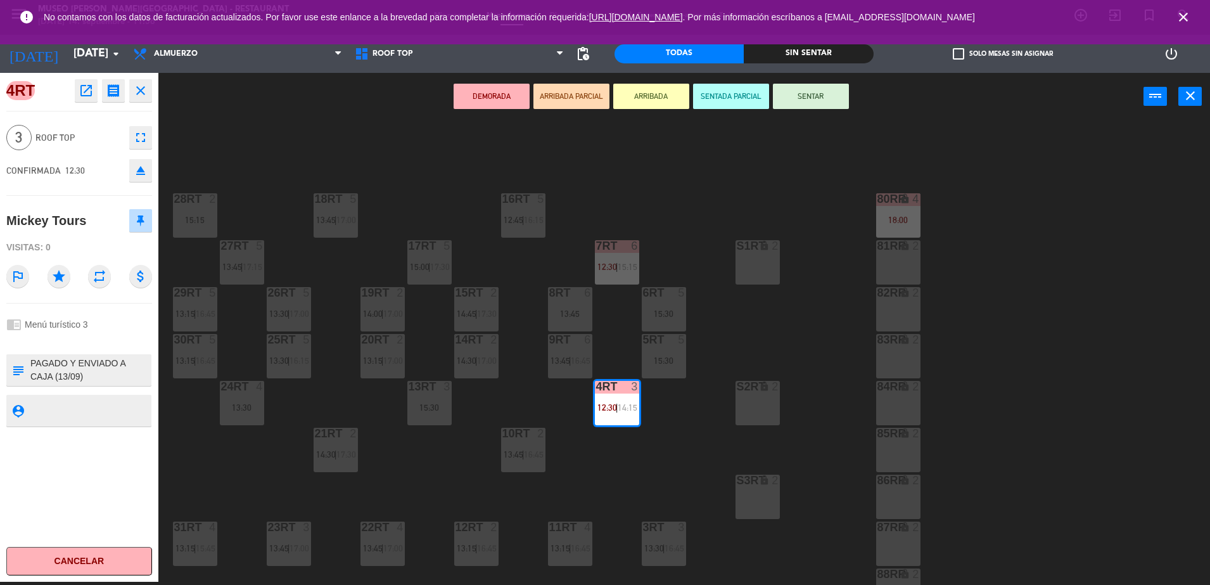
click at [34, 367] on textarea at bounding box center [89, 370] width 121 height 27
type textarea "m4rt| PAGADO Y ENVIADO A CAJA (13/09) [DATE] NVA RSVA HIS NW [PERSON_NAME] ERI …"
click at [66, 321] on span "Menú turístico 3" at bounding box center [56, 324] width 63 height 10
click at [90, 332] on div "chrome_reader_mode Menú turístico 3" at bounding box center [79, 324] width 146 height 24
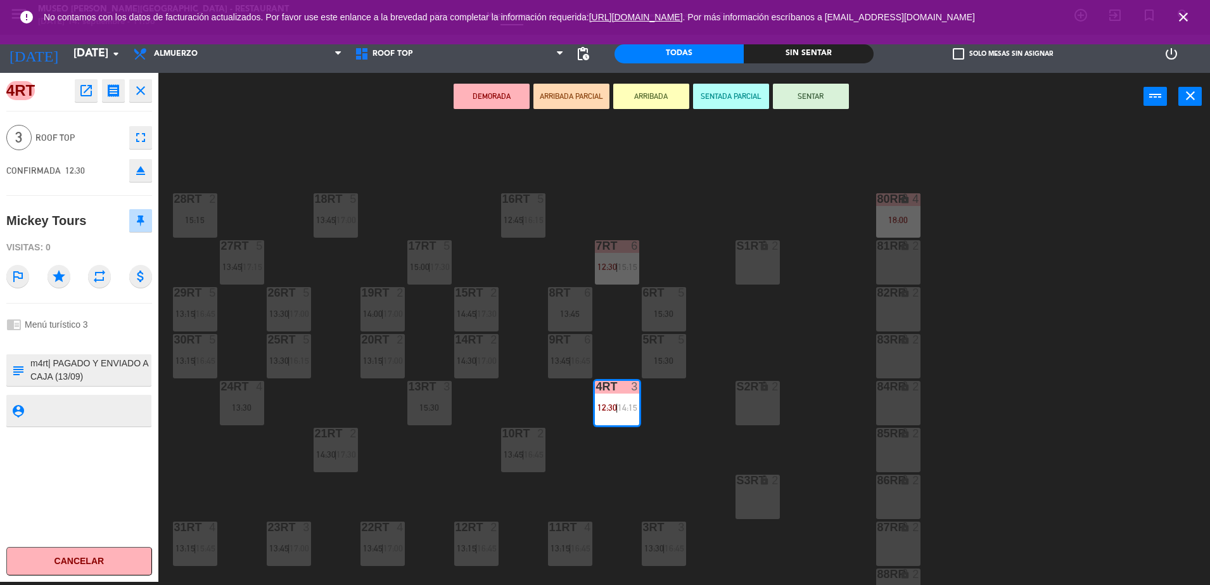
click at [95, 364] on textarea at bounding box center [89, 370] width 121 height 27
click at [679, 397] on div "18RT 5 13:45 | 17:00 16RT 5 12:45 | 16:15 28RT 2 15:15 80RR lock 4 18:00 27RT 5…" at bounding box center [690, 354] width 1040 height 461
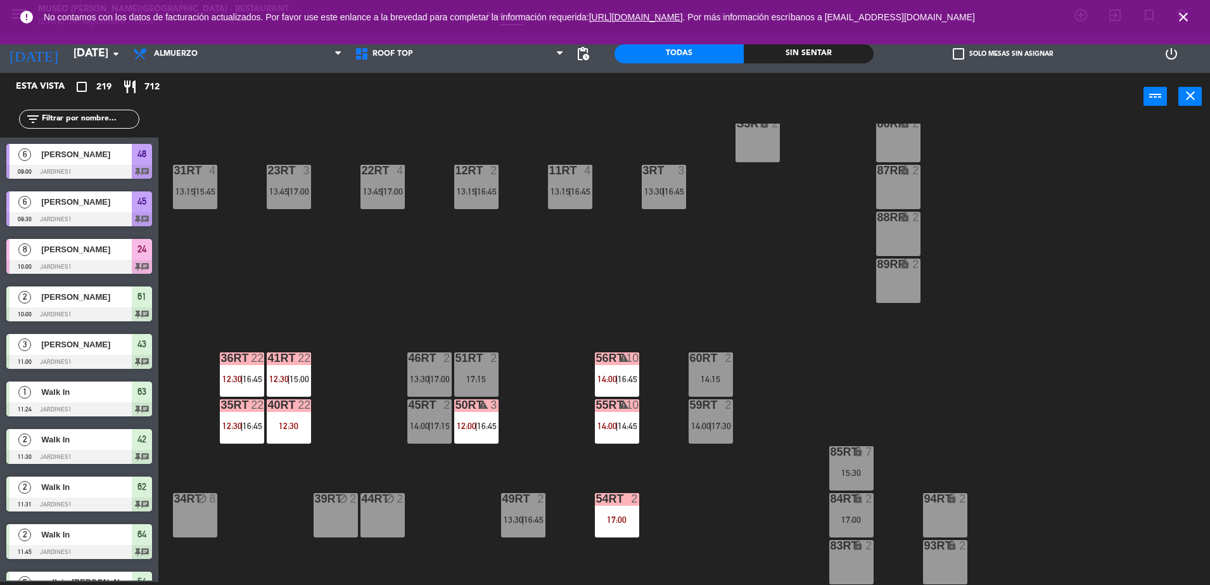
scroll to position [497, 0]
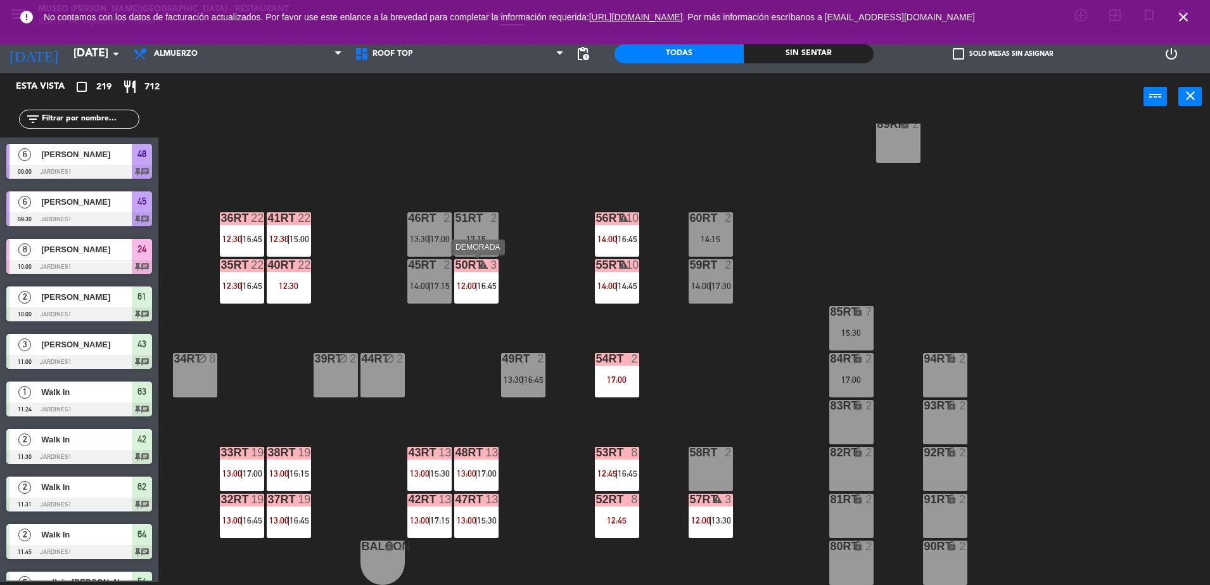
click at [476, 290] on span "|" at bounding box center [476, 286] width 3 height 10
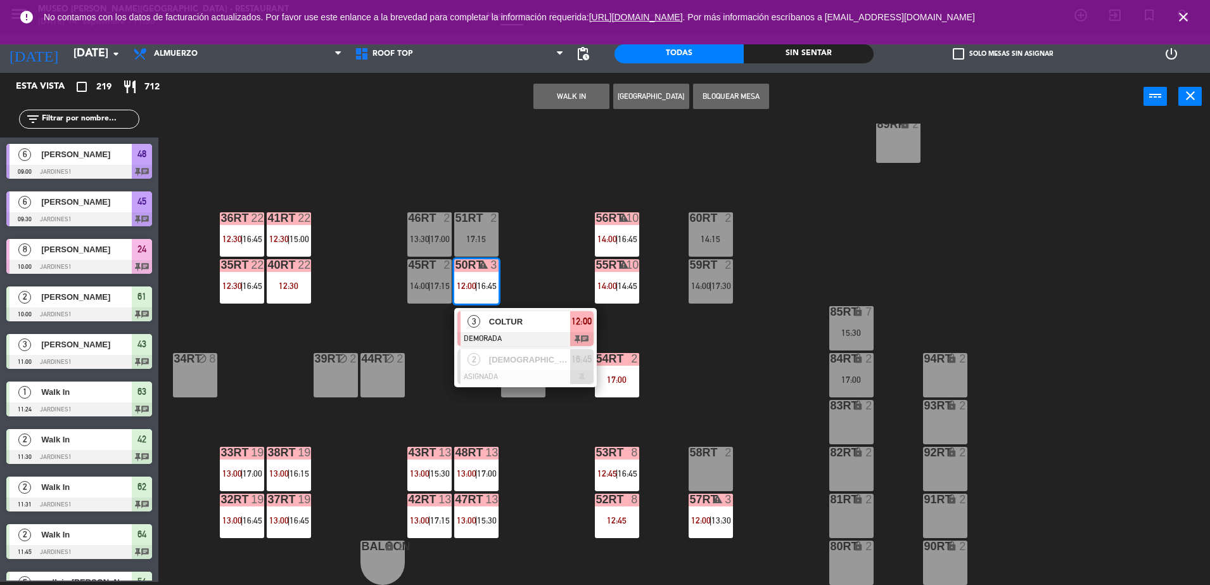
click at [513, 324] on span "COLTUR" at bounding box center [529, 321] width 81 height 13
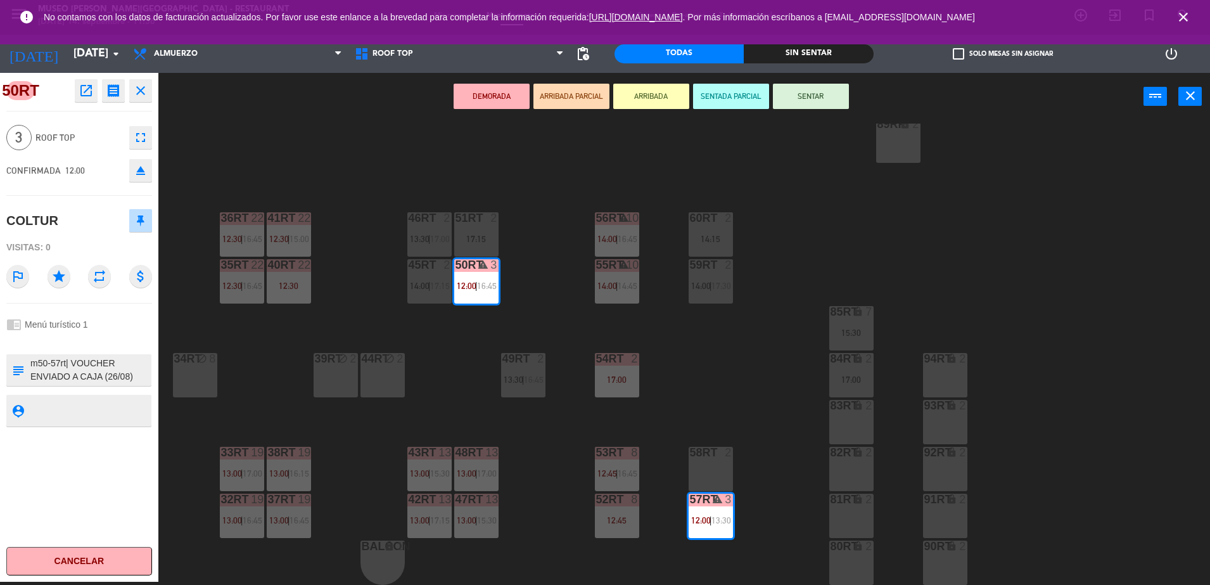
click at [558, 307] on div "18RT 5 13:45 | 17:00 16RT 5 12:45 | 16:15 28RT 2 15:15 80RR lock 4 18:00 27RT 5…" at bounding box center [690, 354] width 1040 height 461
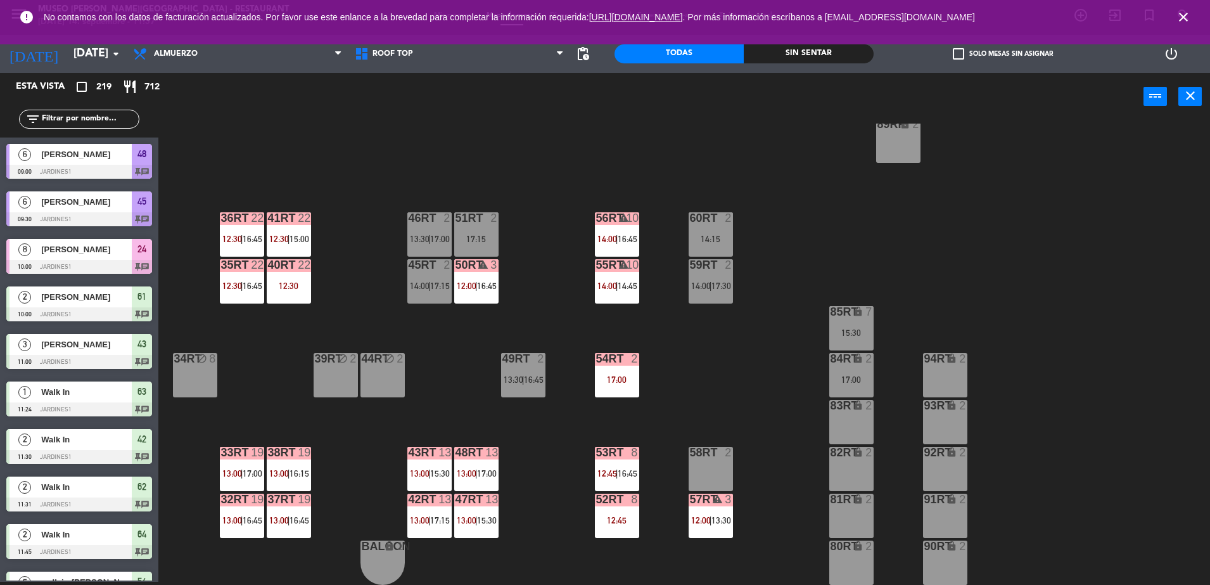
scroll to position [3, 0]
click at [294, 469] on span "16:15" at bounding box center [300, 473] width 20 height 10
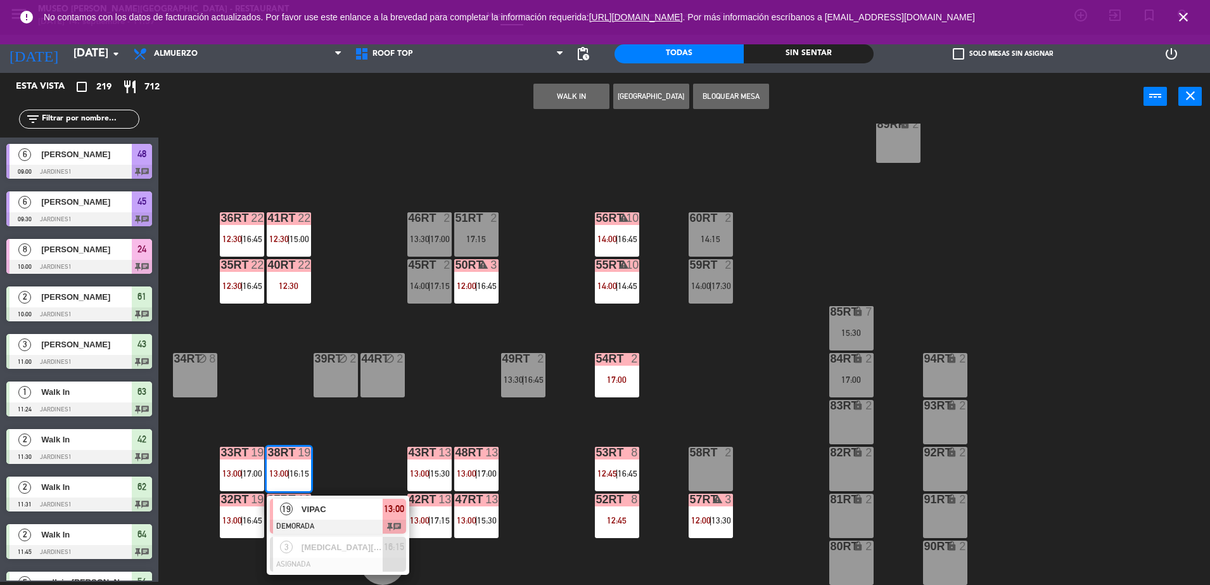
click at [333, 510] on span "VIPAC" at bounding box center [342, 508] width 81 height 13
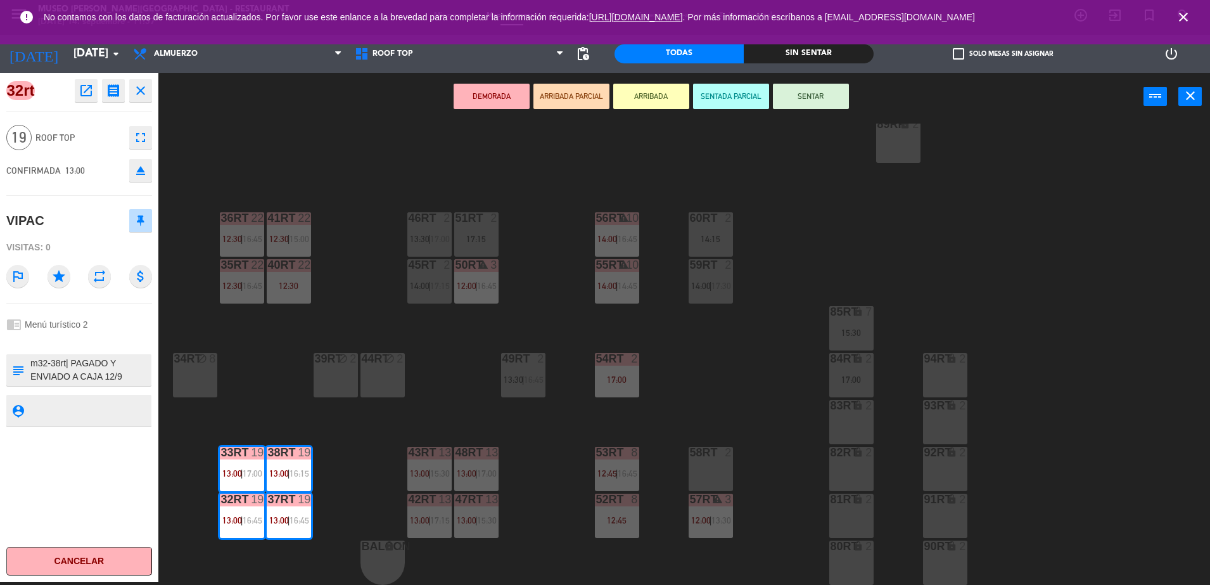
click at [337, 506] on div "18RT 5 13:45 | 17:00 16RT 5 12:45 | 16:15 28RT 2 15:15 80RR lock 4 18:00 27RT 5…" at bounding box center [690, 354] width 1040 height 461
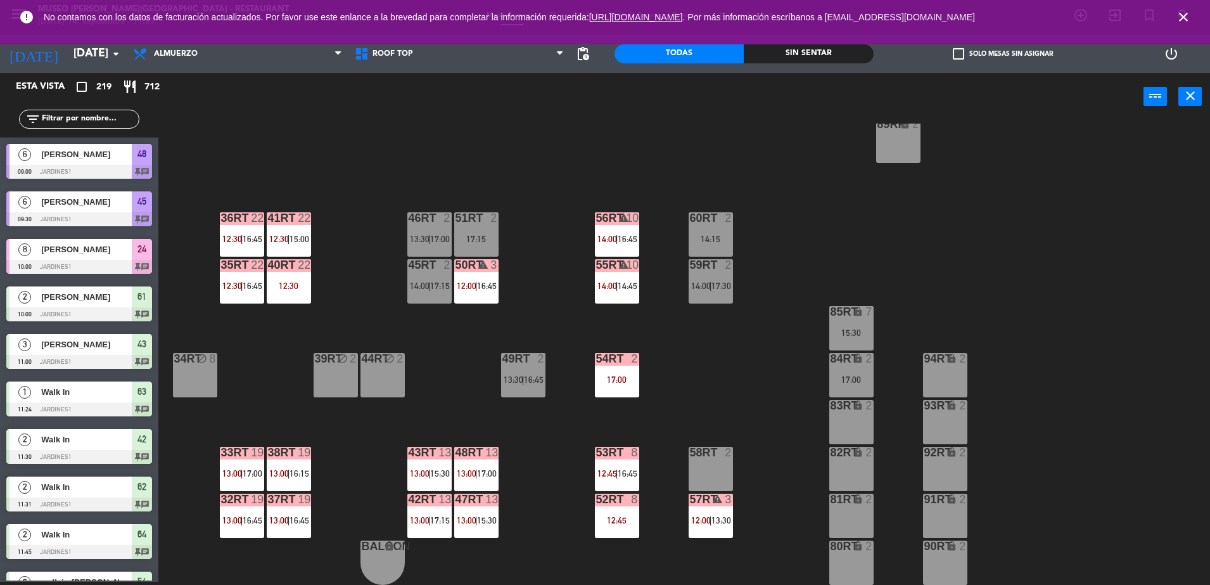
click at [463, 484] on div "48RT 13 13:00 | 17:00" at bounding box center [476, 469] width 44 height 44
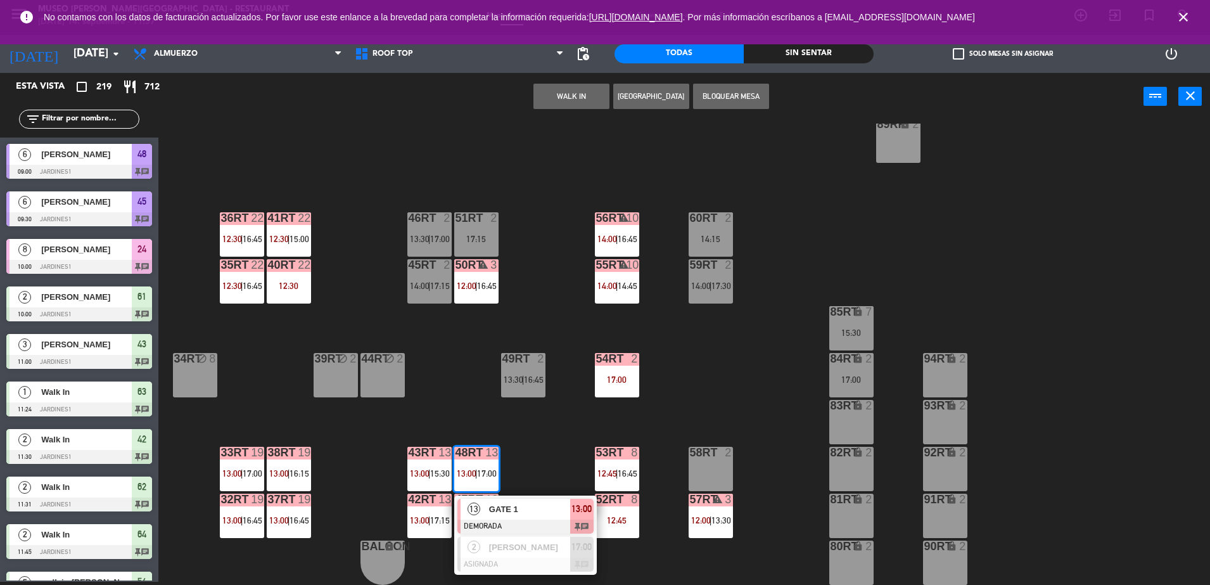
click at [535, 518] on div "GATE 1" at bounding box center [529, 509] width 82 height 21
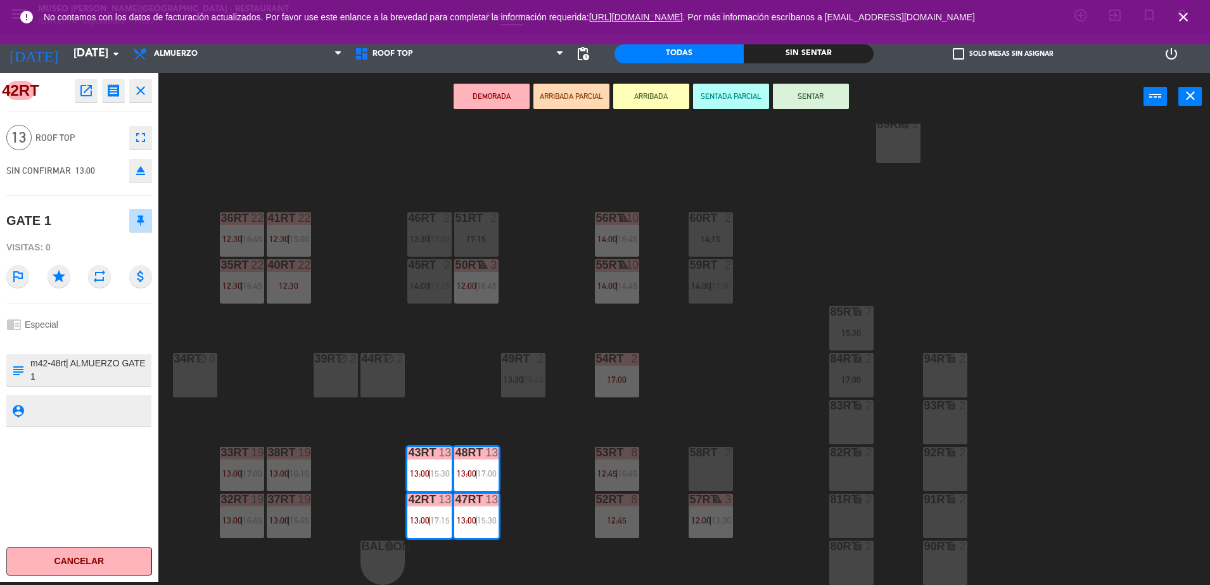
click at [543, 478] on div "18RT 5 13:45 | 17:00 16RT 5 12:45 | 16:15 28RT 2 15:15 80RR lock 4 18:00 27RT 5…" at bounding box center [690, 354] width 1040 height 461
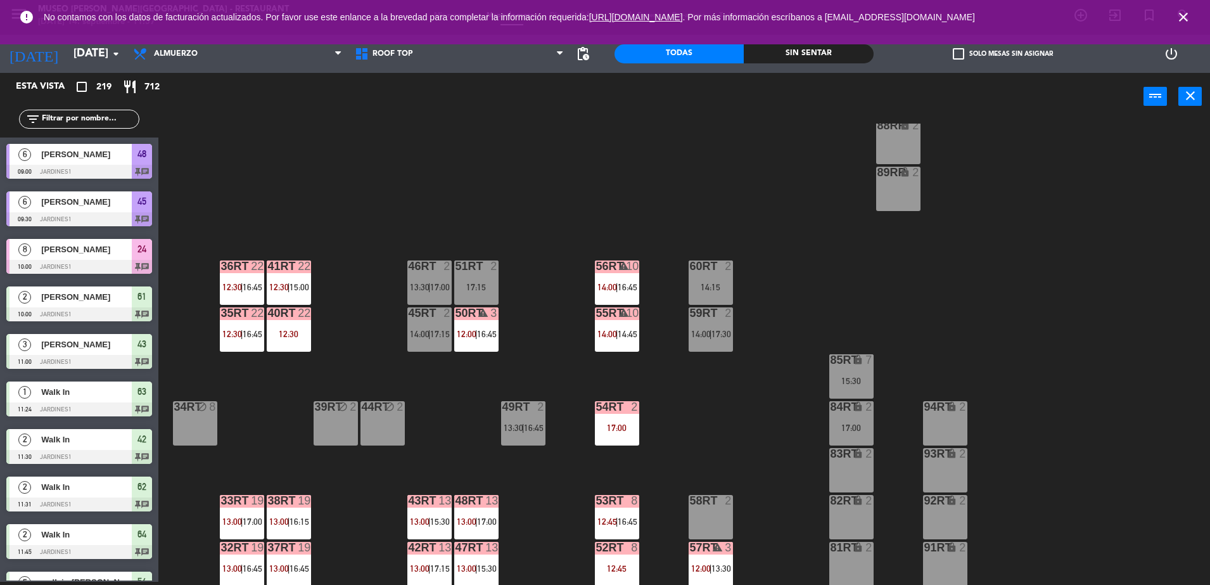
scroll to position [452, 0]
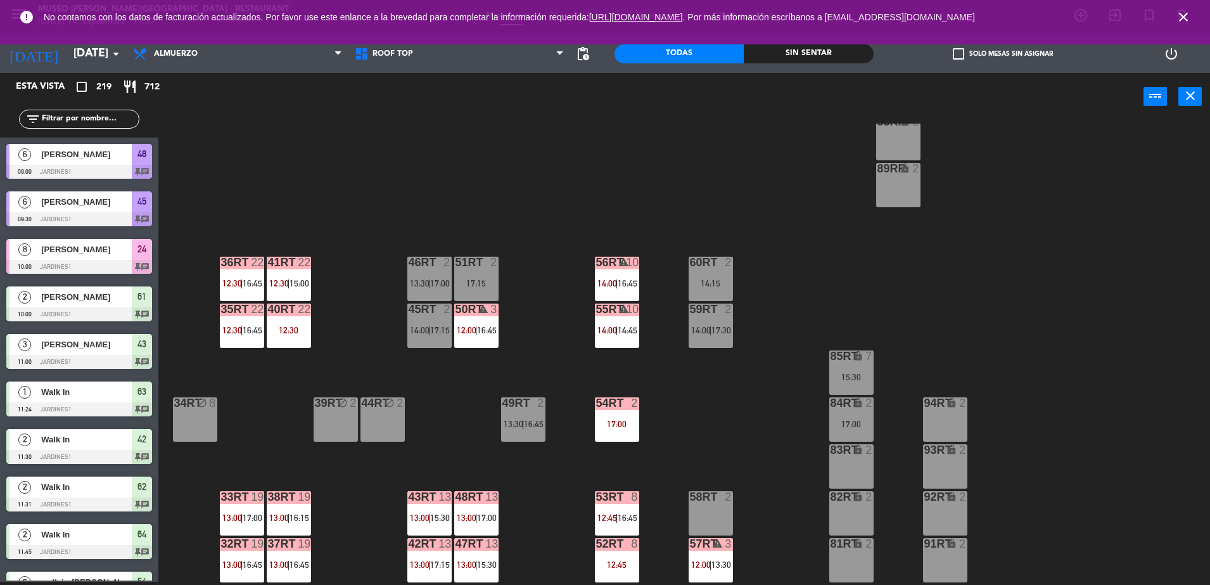
click at [855, 414] on div "84RT lock 2 17:00" at bounding box center [851, 419] width 44 height 44
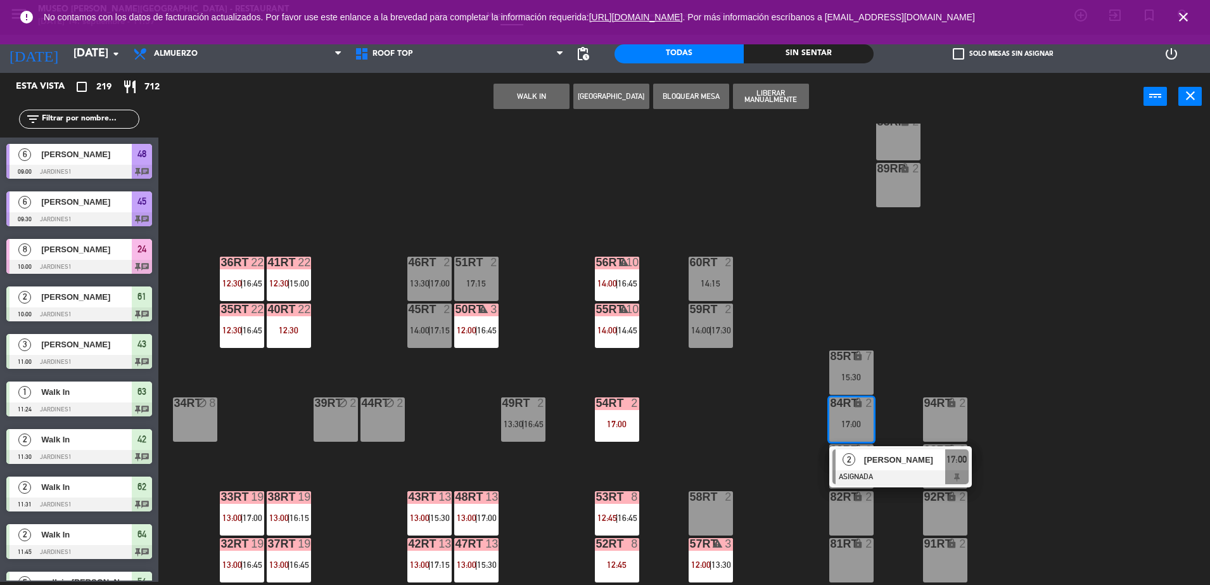
click at [879, 466] on span "[PERSON_NAME]" at bounding box center [904, 459] width 81 height 13
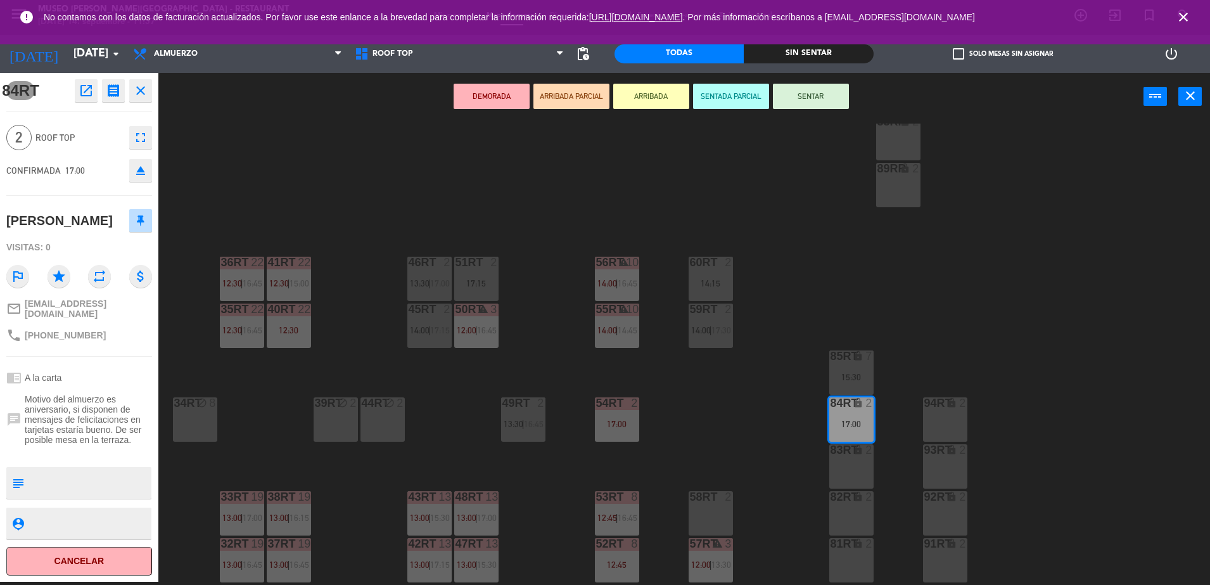
click at [305, 329] on div "12:30" at bounding box center [289, 330] width 44 height 9
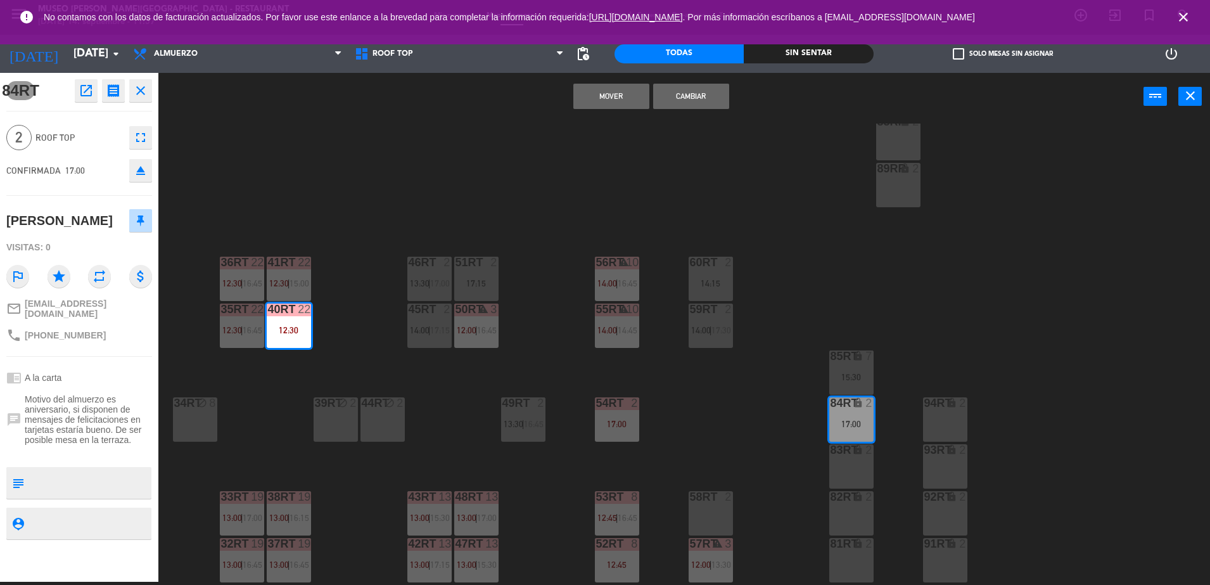
click at [611, 89] on button "Mover" at bounding box center [611, 96] width 76 height 25
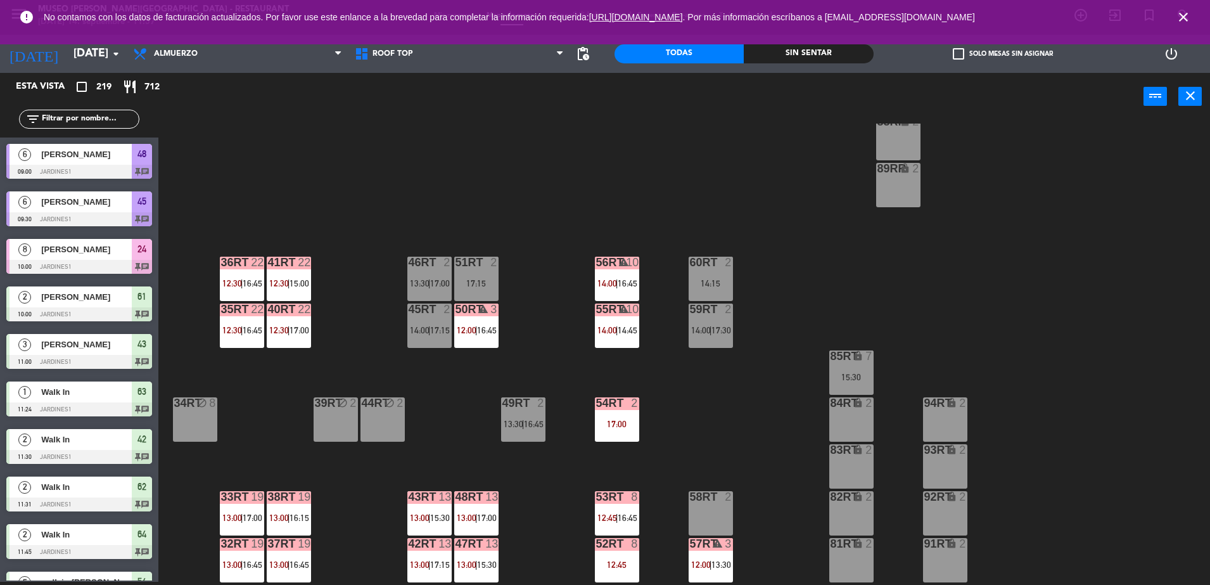
scroll to position [1034, 0]
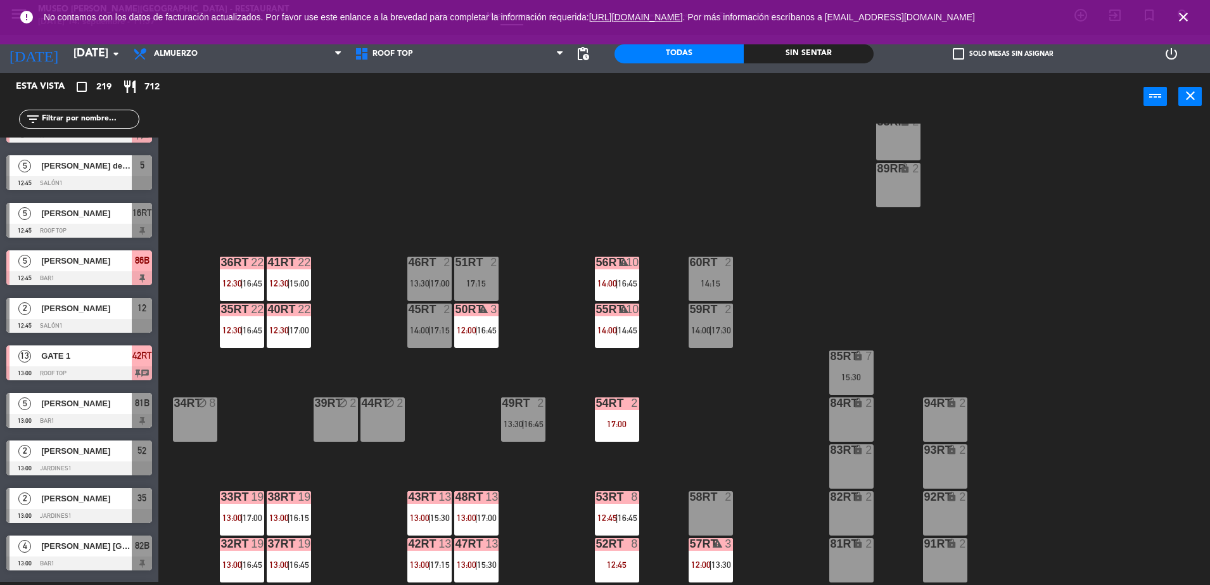
click at [848, 385] on div "85RT lock 7 15:30" at bounding box center [851, 372] width 44 height 44
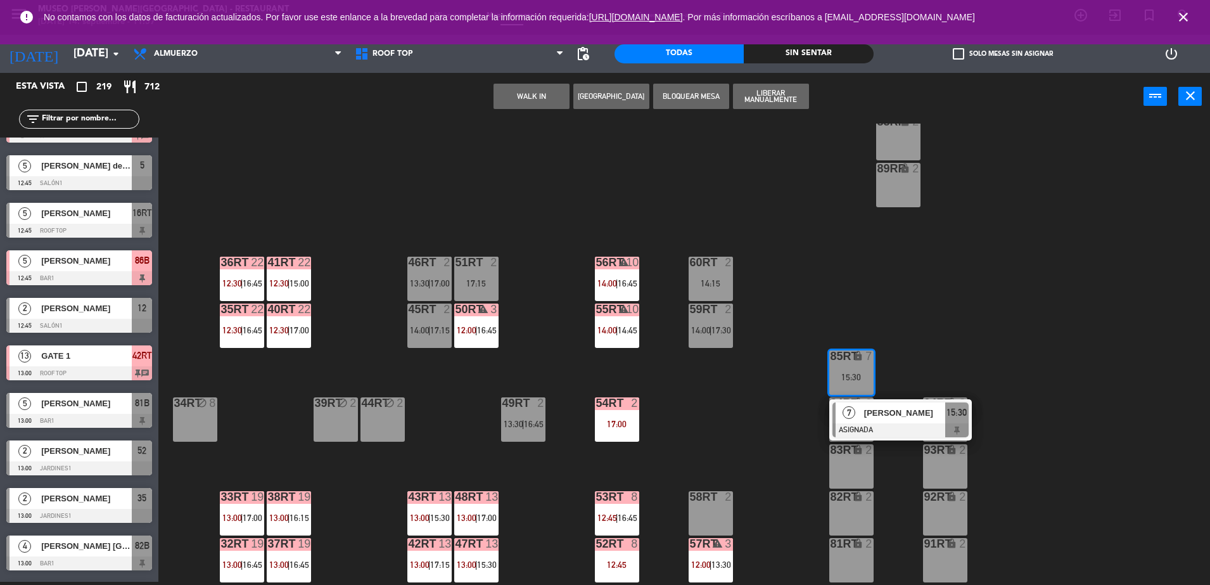
click at [877, 415] on span "[PERSON_NAME]" at bounding box center [904, 412] width 81 height 13
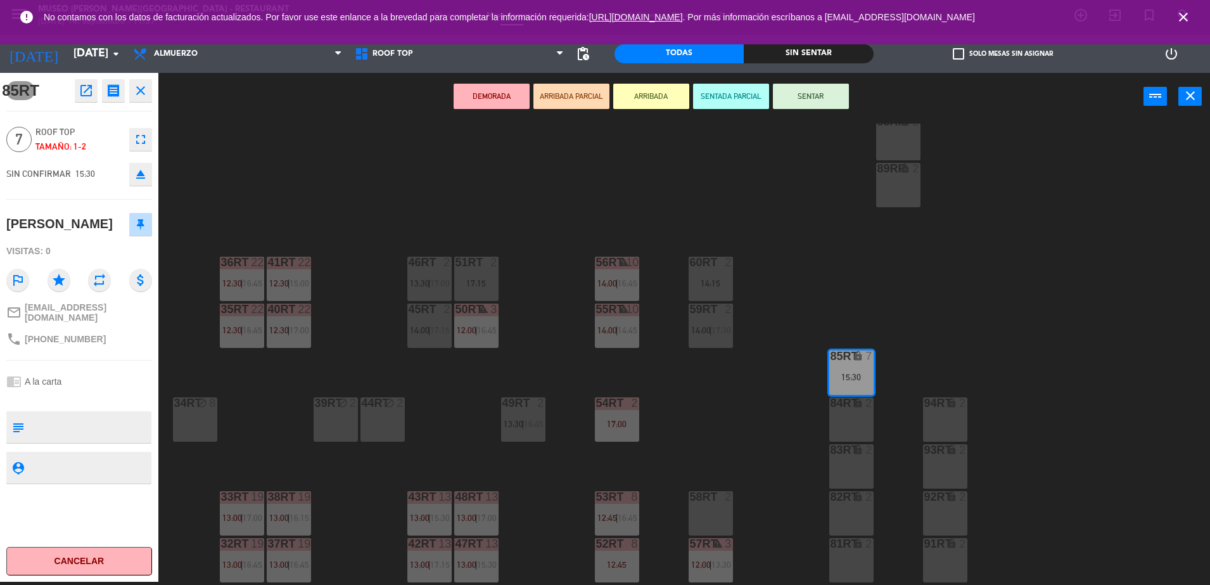
click at [194, 415] on div "34rt block 8" at bounding box center [195, 419] width 44 height 44
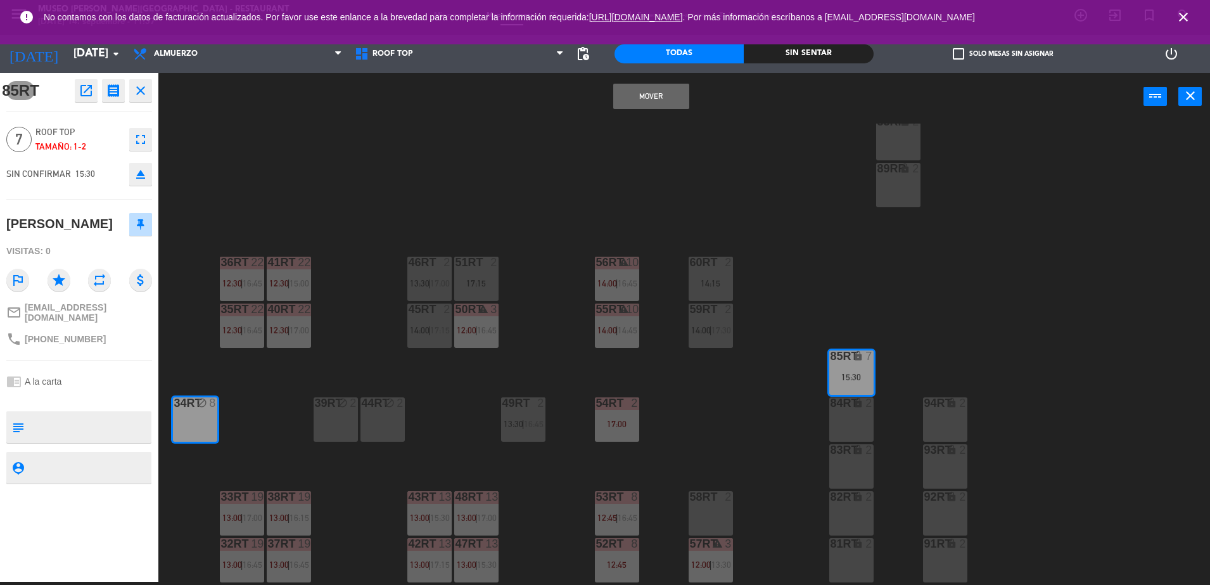
click at [654, 98] on button "Mover" at bounding box center [651, 96] width 76 height 25
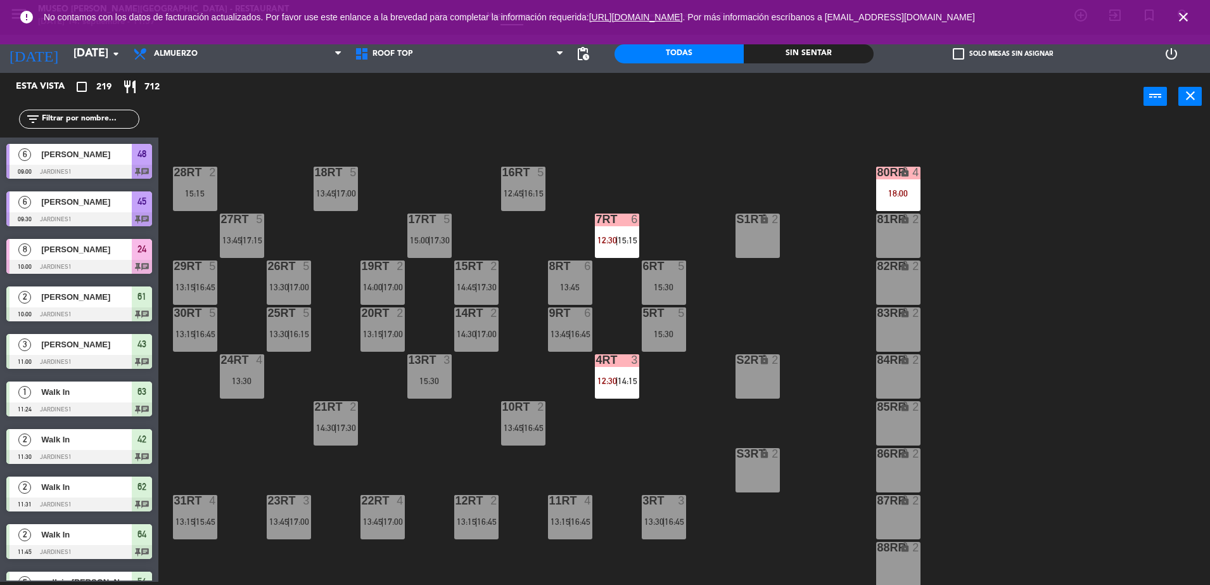
scroll to position [24, 0]
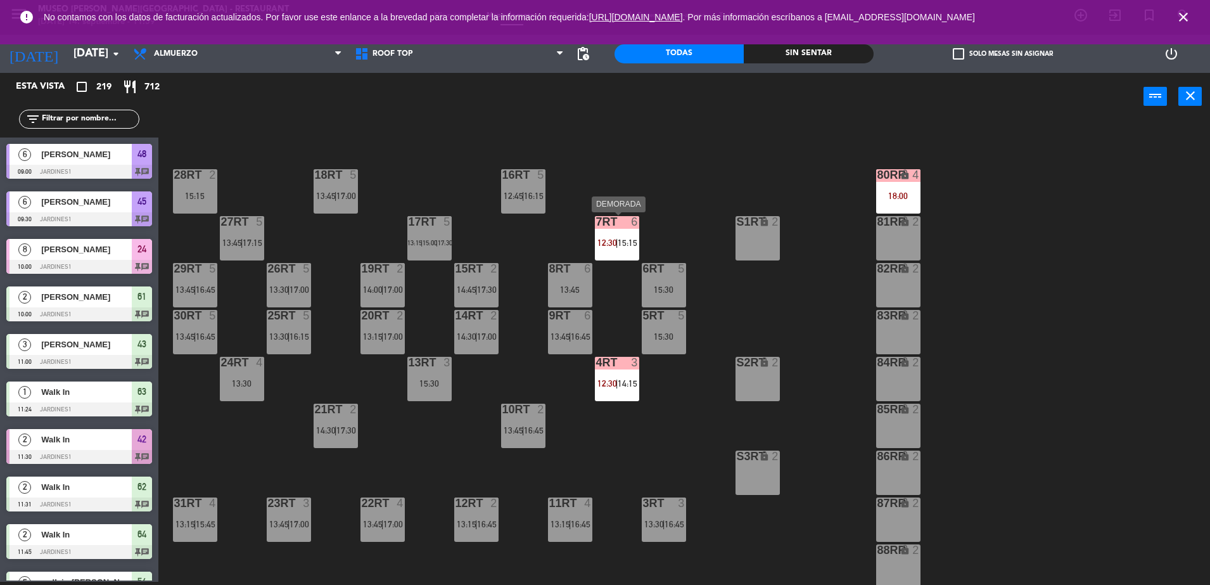
click at [625, 252] on div "7RT 6 12:30 | 15:15" at bounding box center [617, 238] width 44 height 44
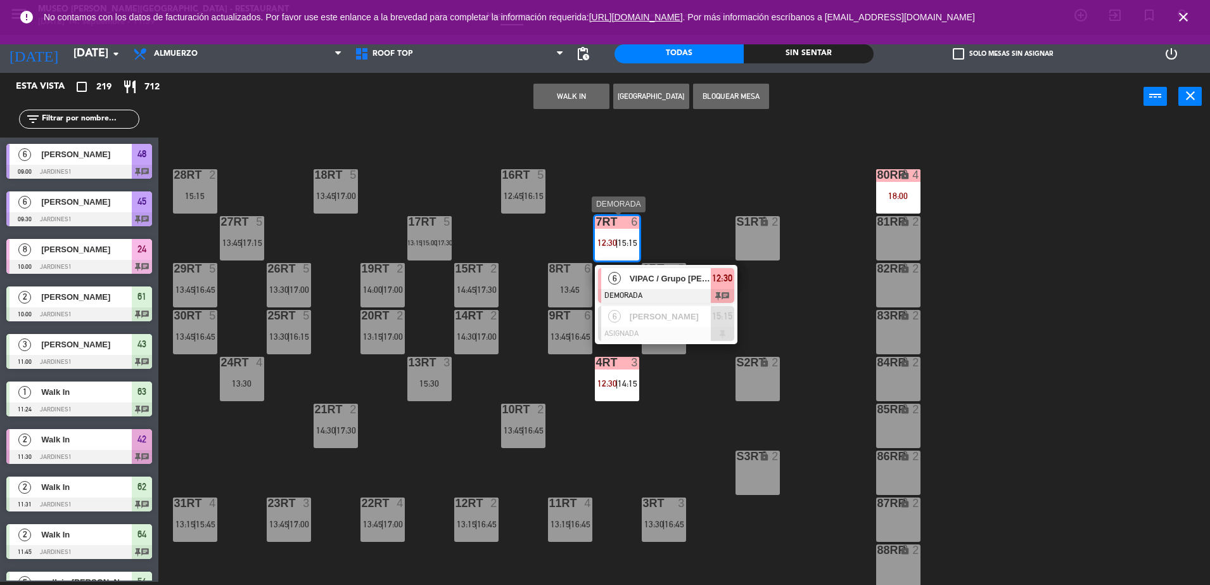
click at [658, 273] on span "VIPAC / Grupo [PERSON_NAME]" at bounding box center [670, 278] width 81 height 13
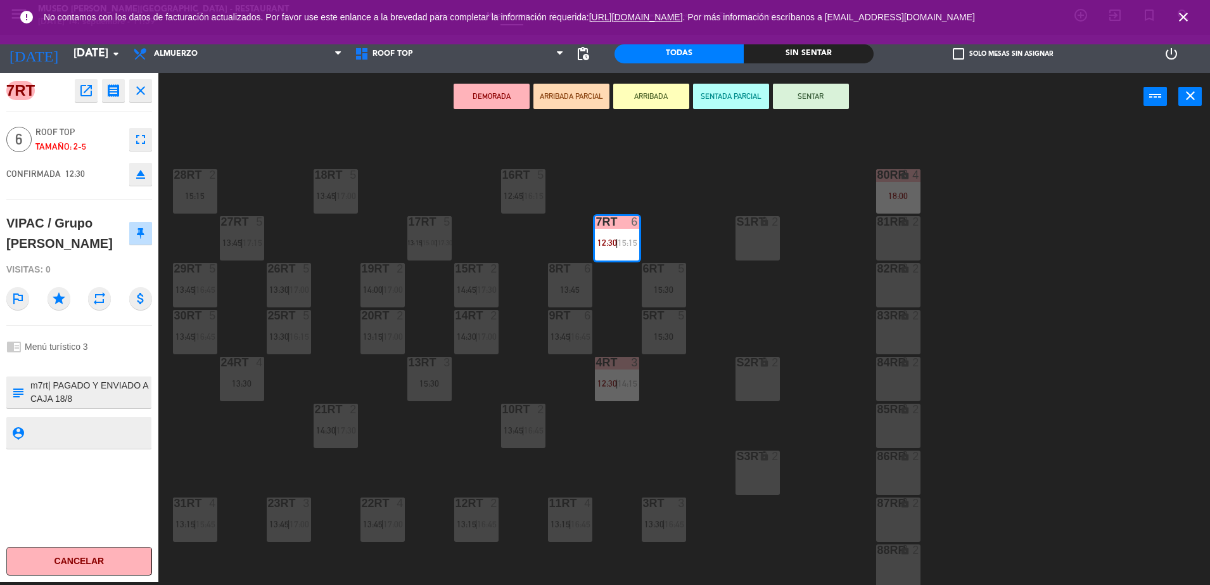
click at [103, 385] on textarea at bounding box center [89, 392] width 121 height 27
click at [82, 92] on icon "open_in_new" at bounding box center [86, 90] width 15 height 15
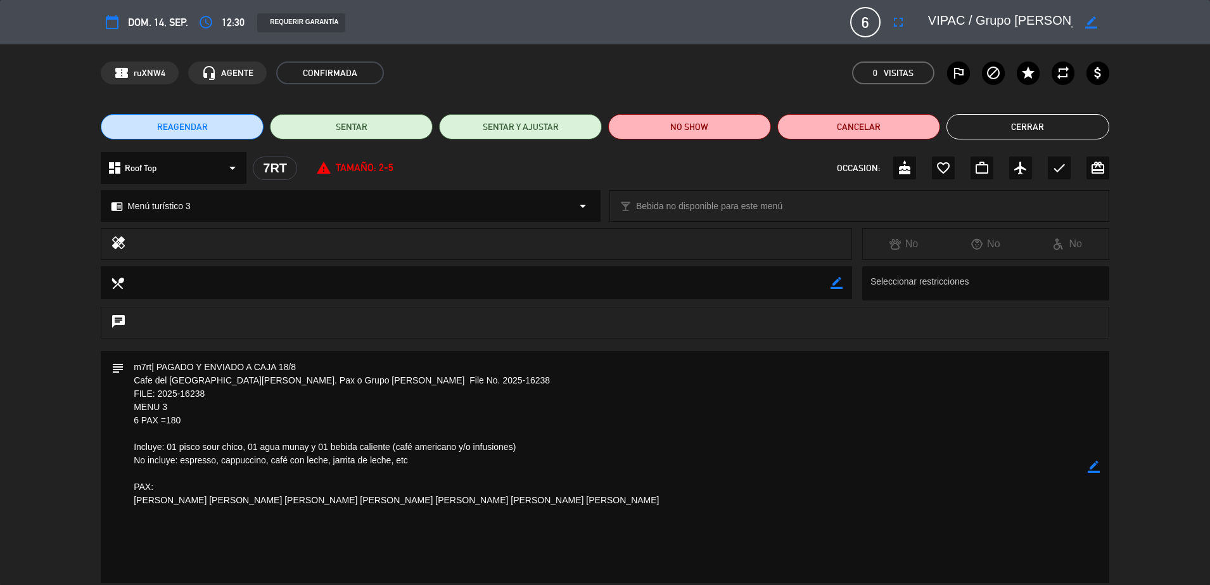
click at [969, 118] on button "Cerrar" at bounding box center [1028, 126] width 163 height 25
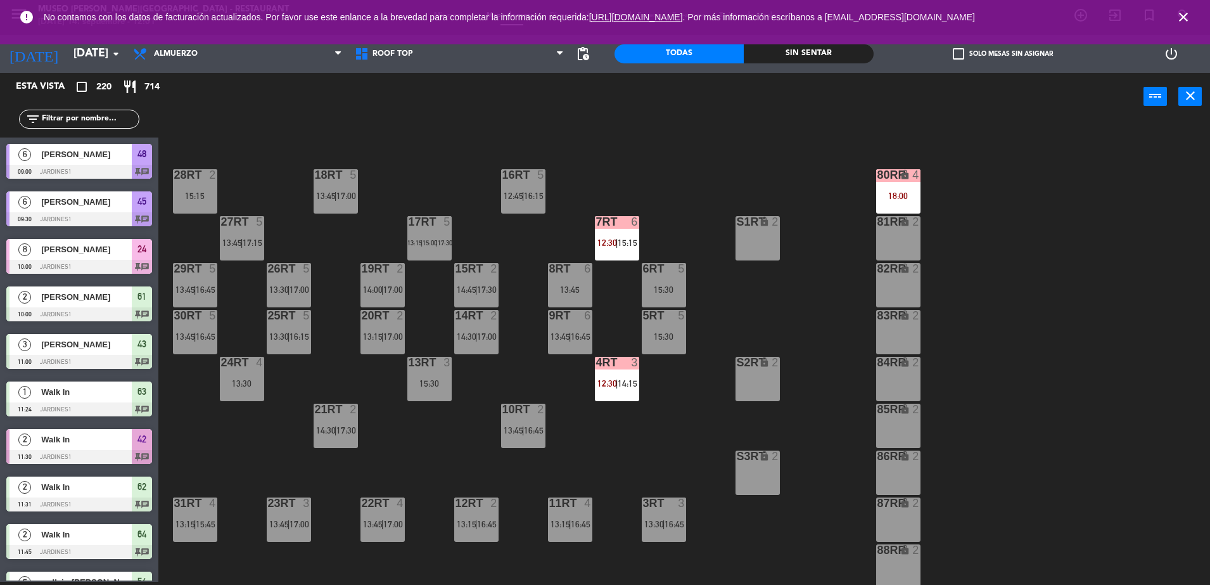
scroll to position [3, 0]
click at [618, 232] on div "7RT 6 12:30 | 15:15" at bounding box center [617, 238] width 44 height 44
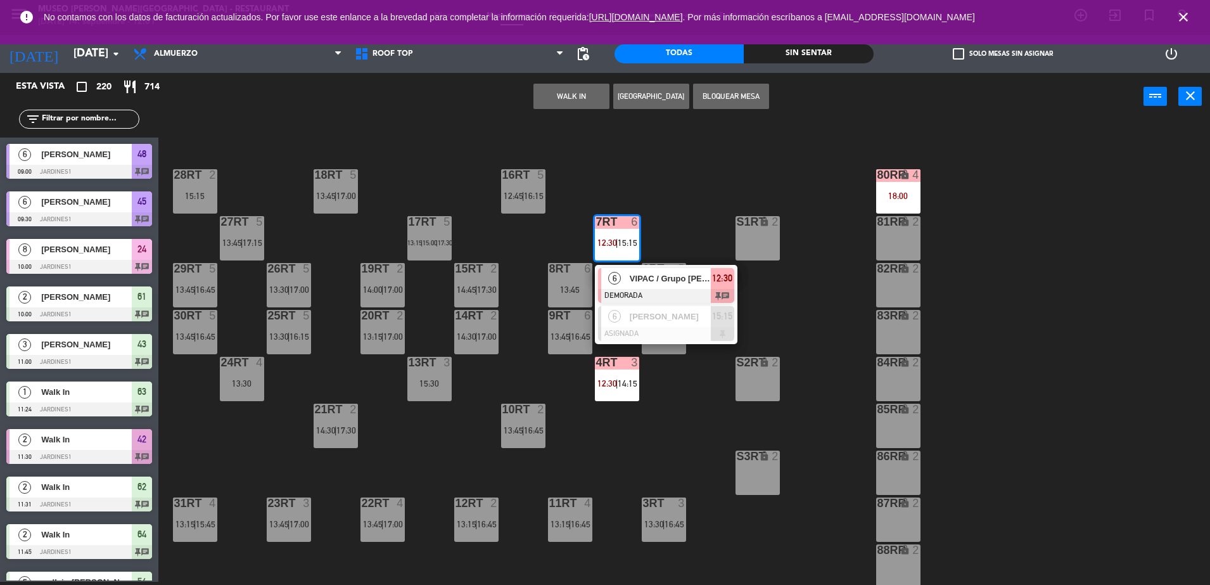
click at [647, 265] on div "6 VIPAC / Grupo [PERSON_NAME] DEMORADA 12:30 chat" at bounding box center [666, 285] width 143 height 41
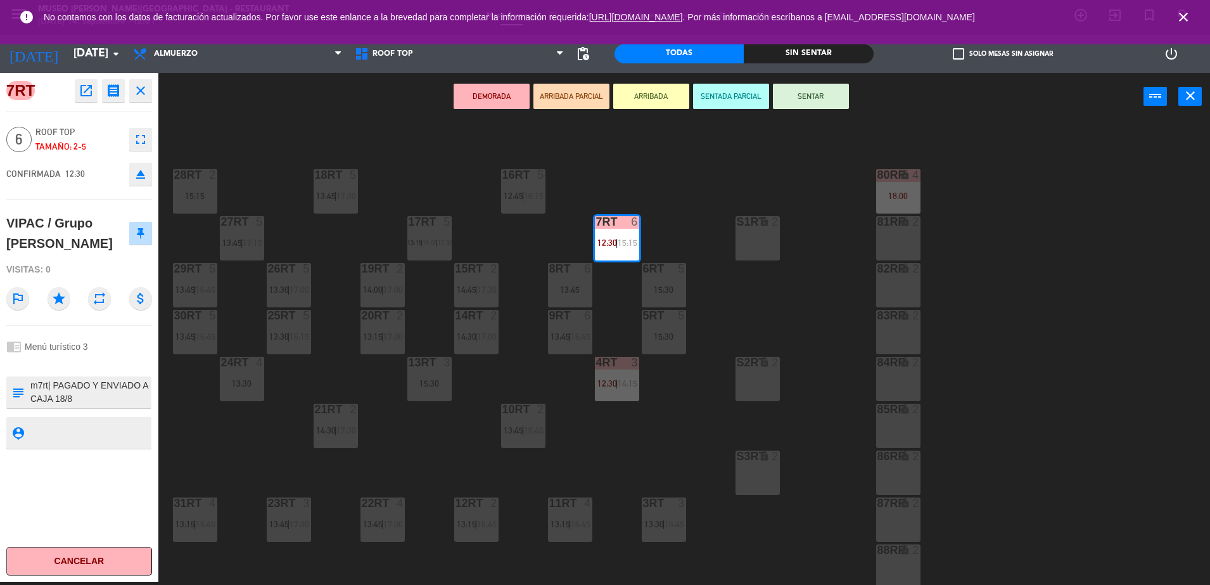
click at [129, 397] on textarea at bounding box center [89, 392] width 121 height 27
click at [71, 393] on textarea at bounding box center [89, 392] width 121 height 27
type textarea "m7rt| PAGADO Y ENVIADO A CAJA 18/8 Cafe del [GEOGRAPHIC_DATA][PERSON_NAME]. Pax…"
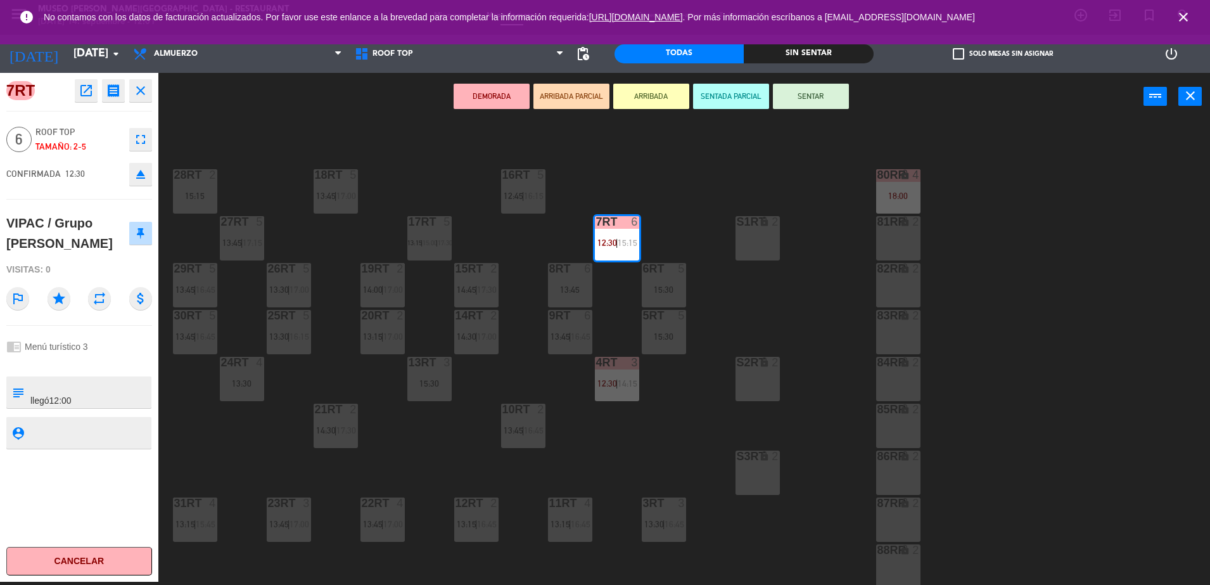
click at [127, 373] on div "7RT open_in_new receipt 12:30 PM [DATE] 6 personas VIPAC / Grupo [PERSON_NAME] …" at bounding box center [79, 327] width 158 height 509
click at [73, 253] on div "VIPAC / Grupo [PERSON_NAME]" at bounding box center [67, 233] width 123 height 41
click at [803, 94] on button "SENTAR" at bounding box center [811, 96] width 76 height 25
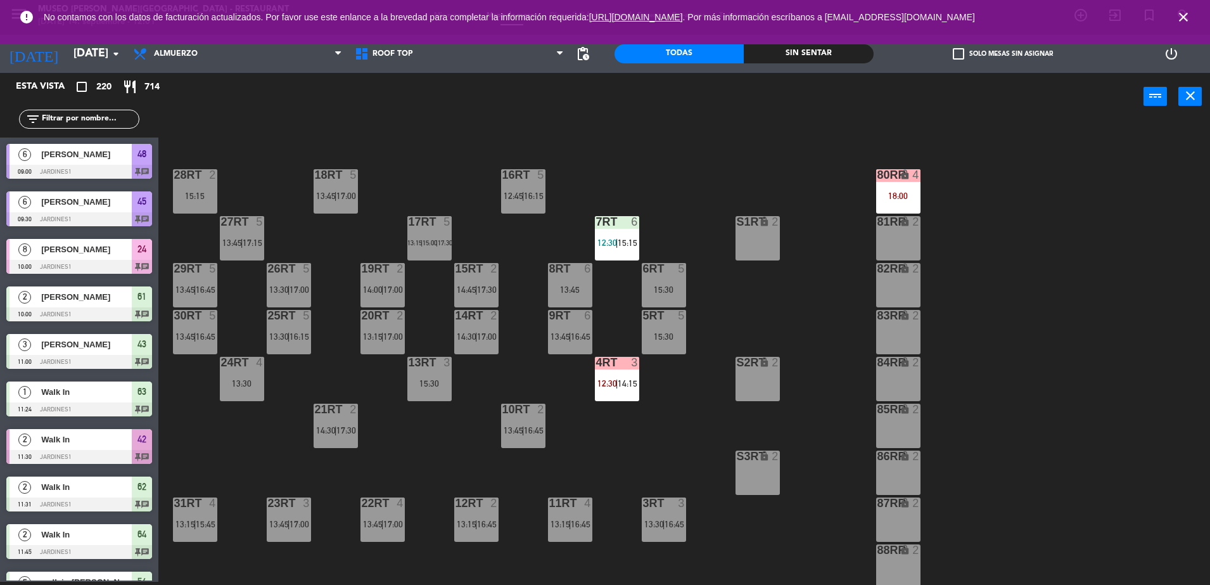
scroll to position [3, 0]
click at [619, 227] on div at bounding box center [616, 221] width 21 height 11
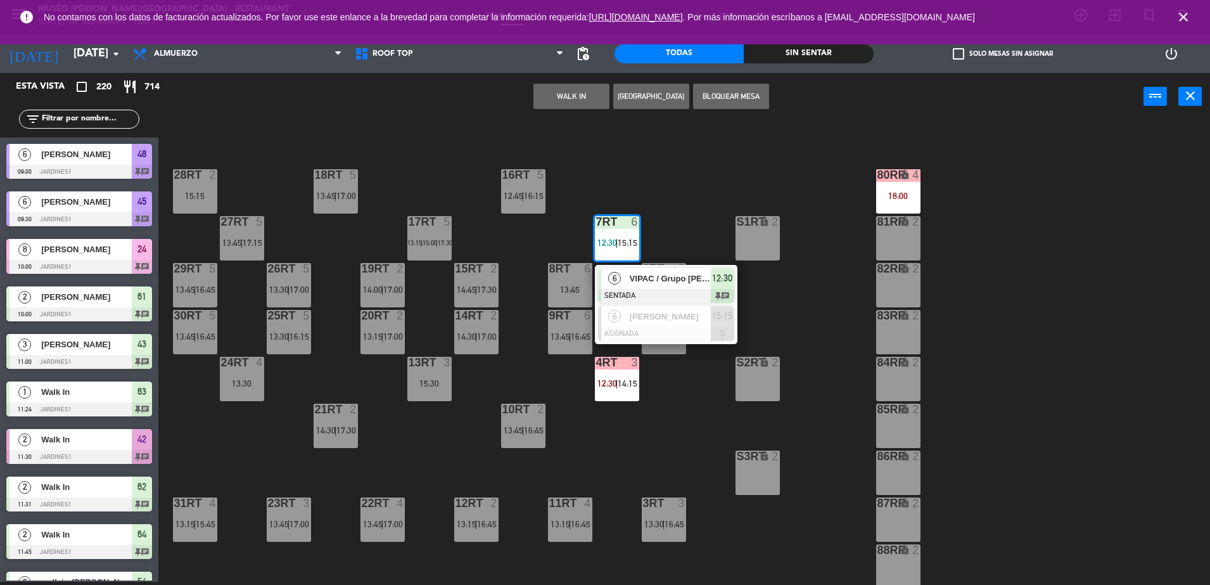
click at [679, 288] on div "VIPAC / Grupo [PERSON_NAME]" at bounding box center [669, 278] width 82 height 21
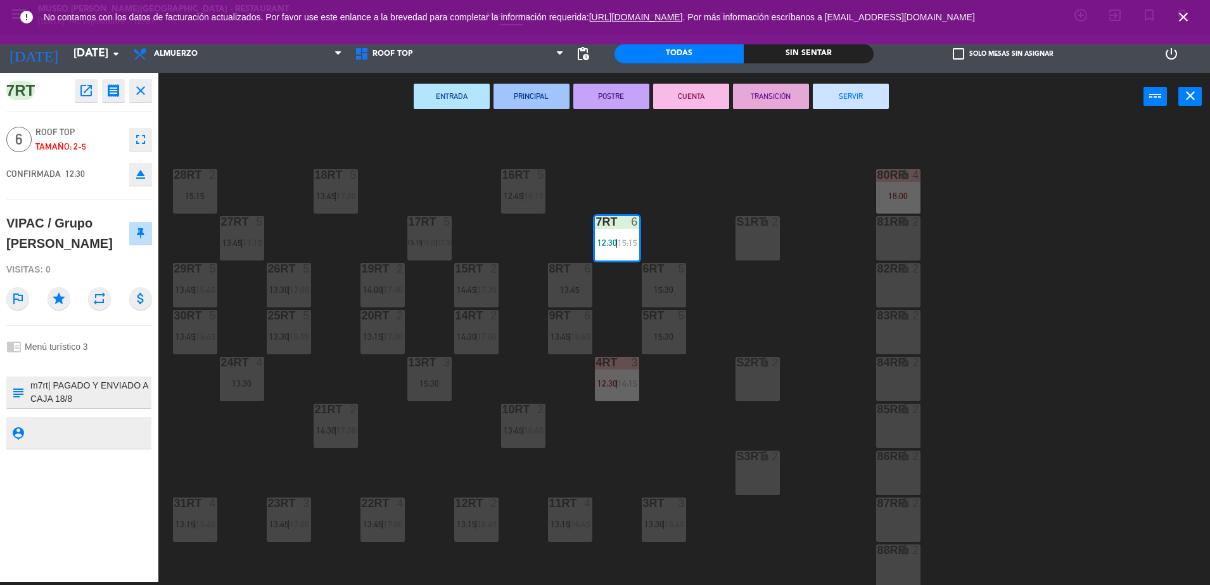
click at [652, 442] on div "18RT 5 13:45 | 17:00 16RT 5 12:45 | 16:15 28RT 2 15:15 80RR lock 4 18:00 27RT 5…" at bounding box center [690, 354] width 1040 height 461
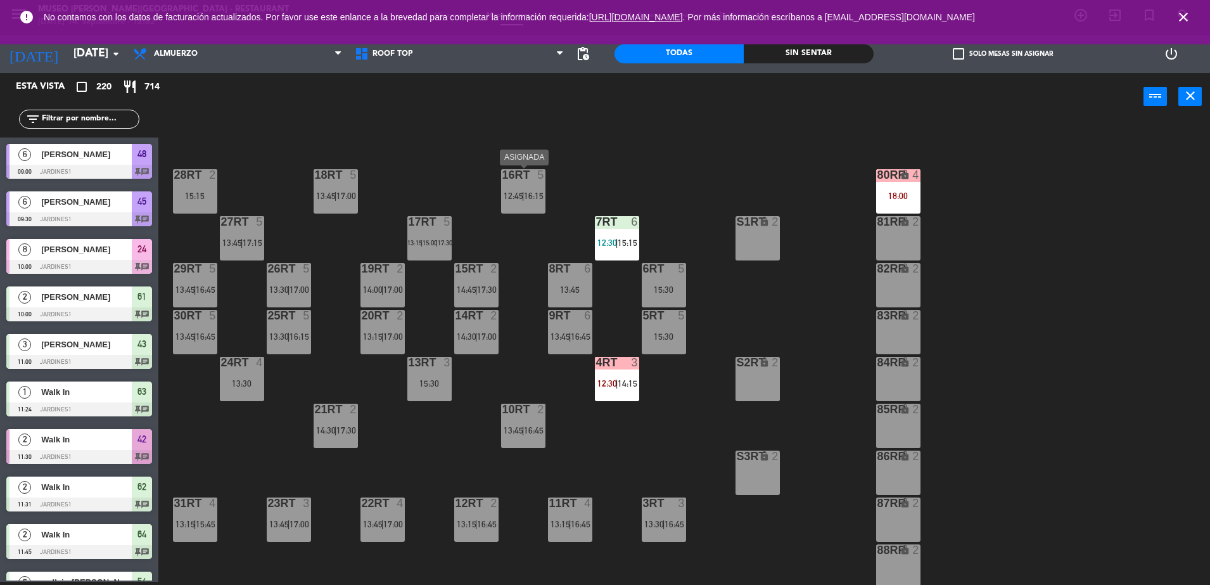
click at [527, 201] on div "16RT 5 12:45 | 16:15" at bounding box center [523, 191] width 44 height 44
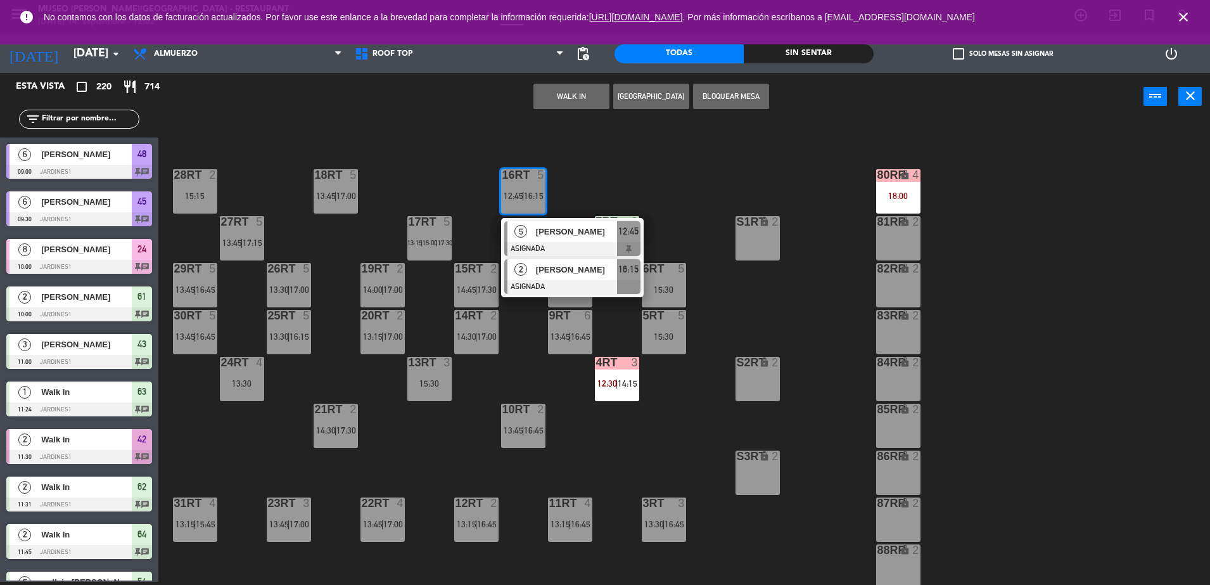
click at [602, 276] on span "[PERSON_NAME]" at bounding box center [576, 269] width 81 height 13
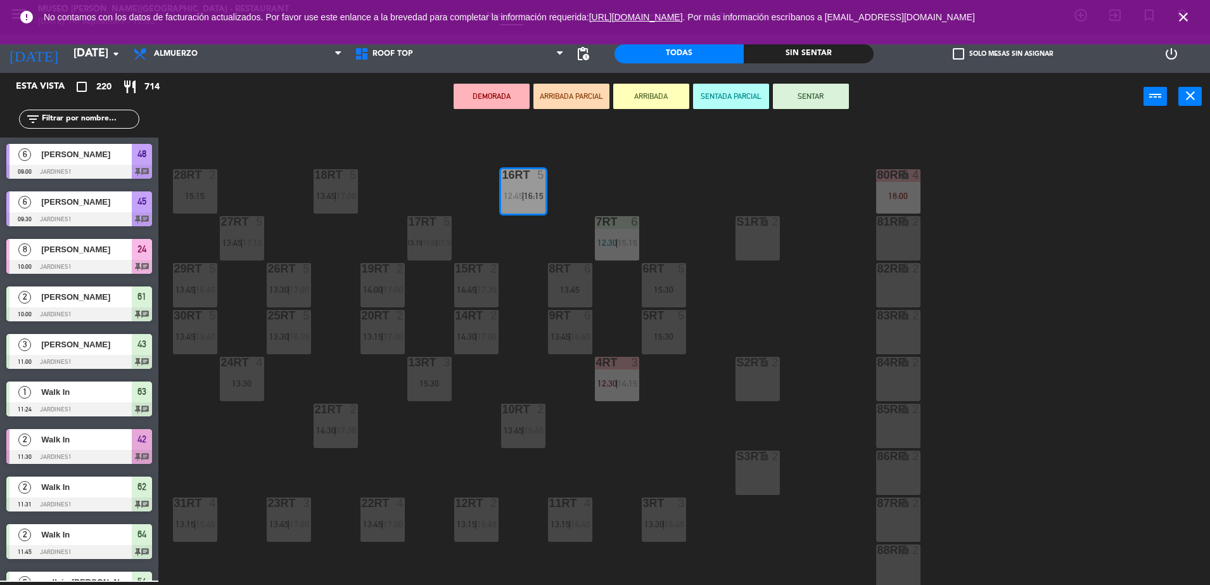
click at [563, 163] on div "18RT 5 13:45 | 17:00 16RT 5 12:45 | 16:15 28RT 2 15:15 80RR lock 4 18:00 27RT 5…" at bounding box center [690, 354] width 1040 height 461
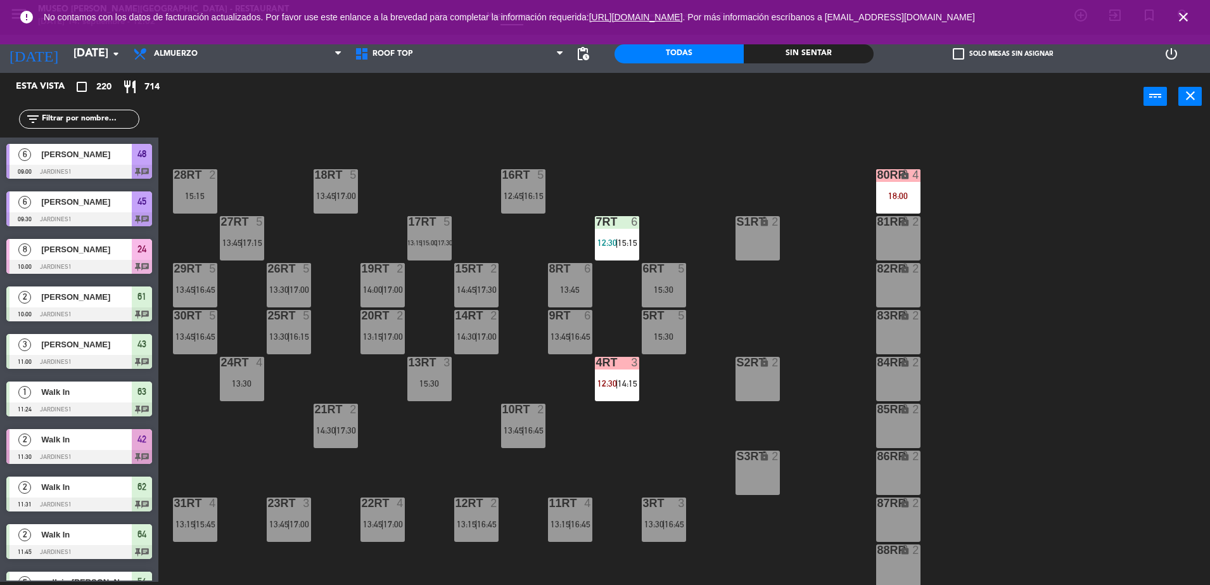
click at [519, 185] on div "16RT 5 12:45 | 16:15" at bounding box center [523, 191] width 44 height 44
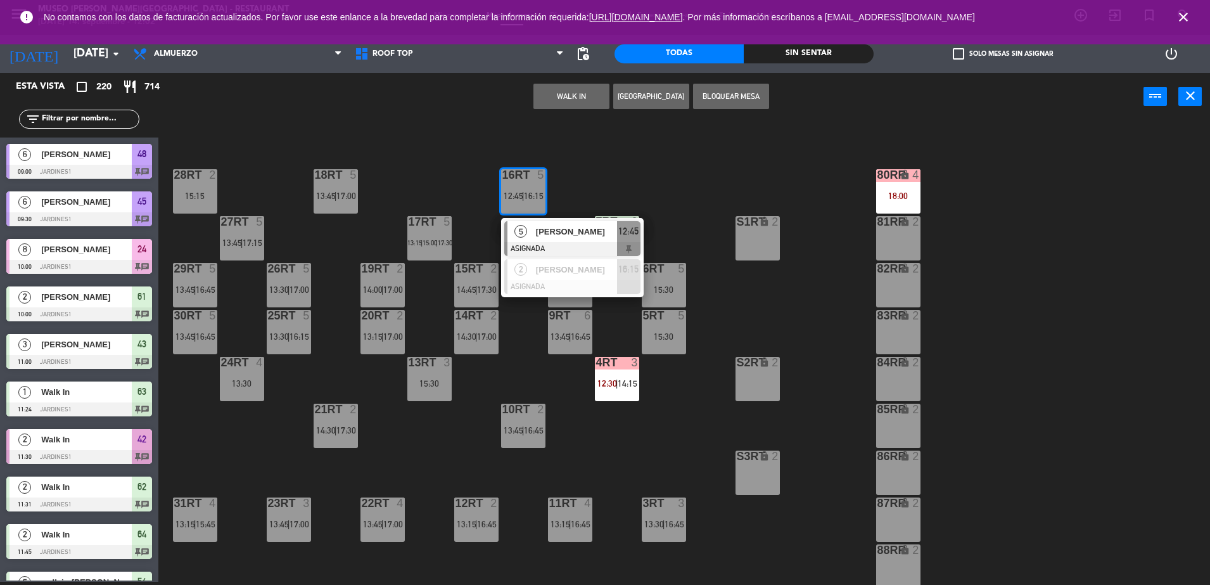
click at [554, 228] on span "[PERSON_NAME]" at bounding box center [576, 231] width 81 height 13
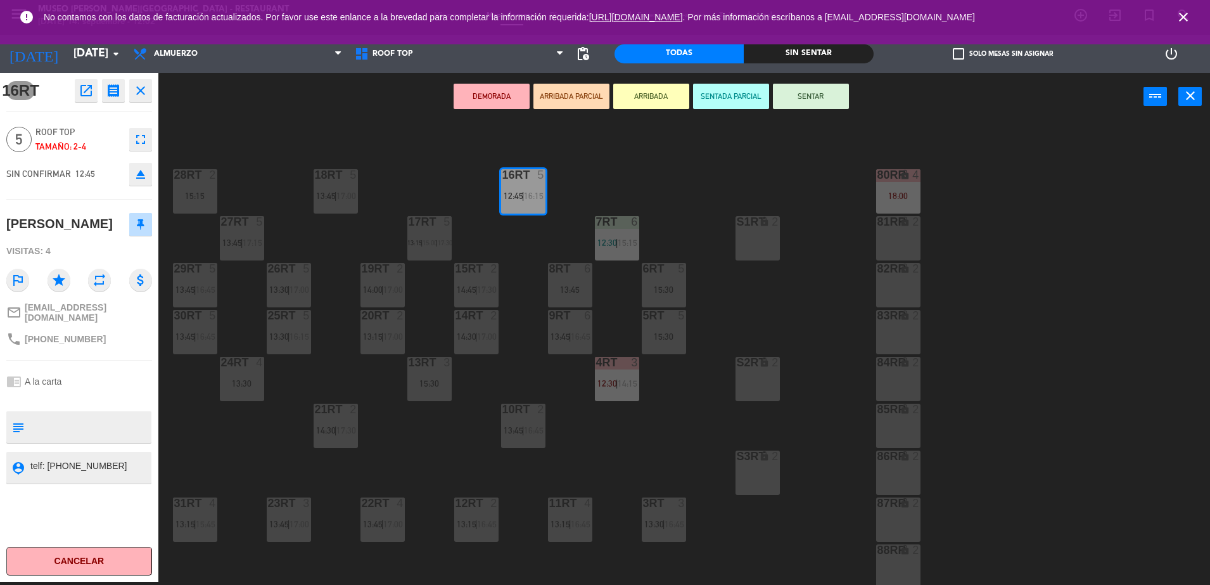
click at [101, 428] on textarea at bounding box center [89, 427] width 121 height 27
click at [581, 96] on button "ARRIBADA PARCIAL" at bounding box center [571, 96] width 76 height 25
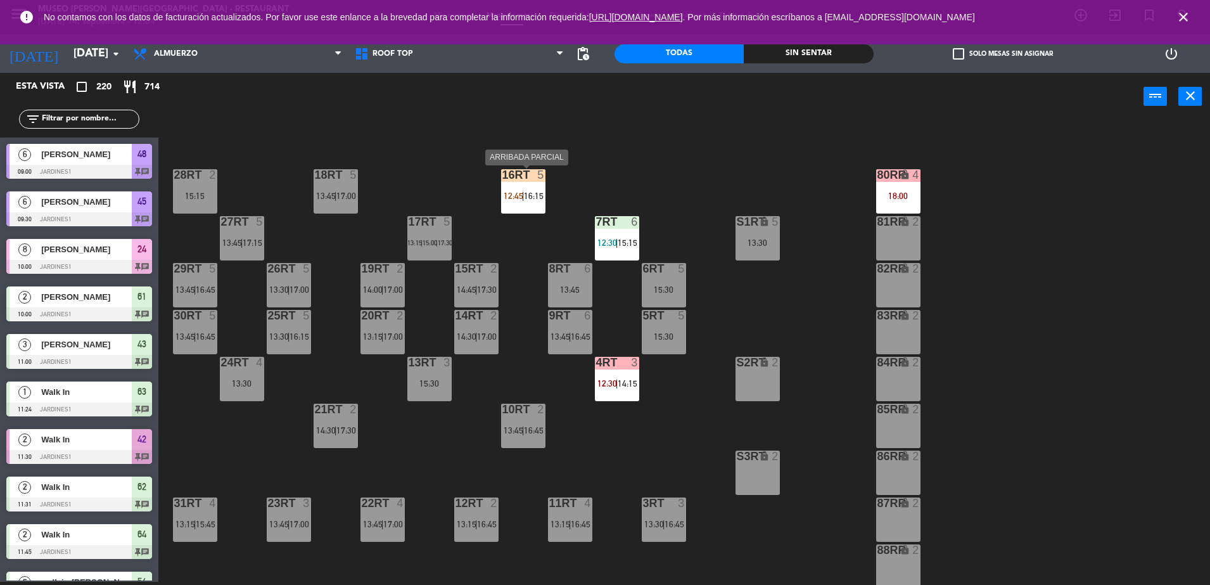
click at [524, 184] on div "16RT 5 12:45 | 16:15" at bounding box center [523, 191] width 44 height 44
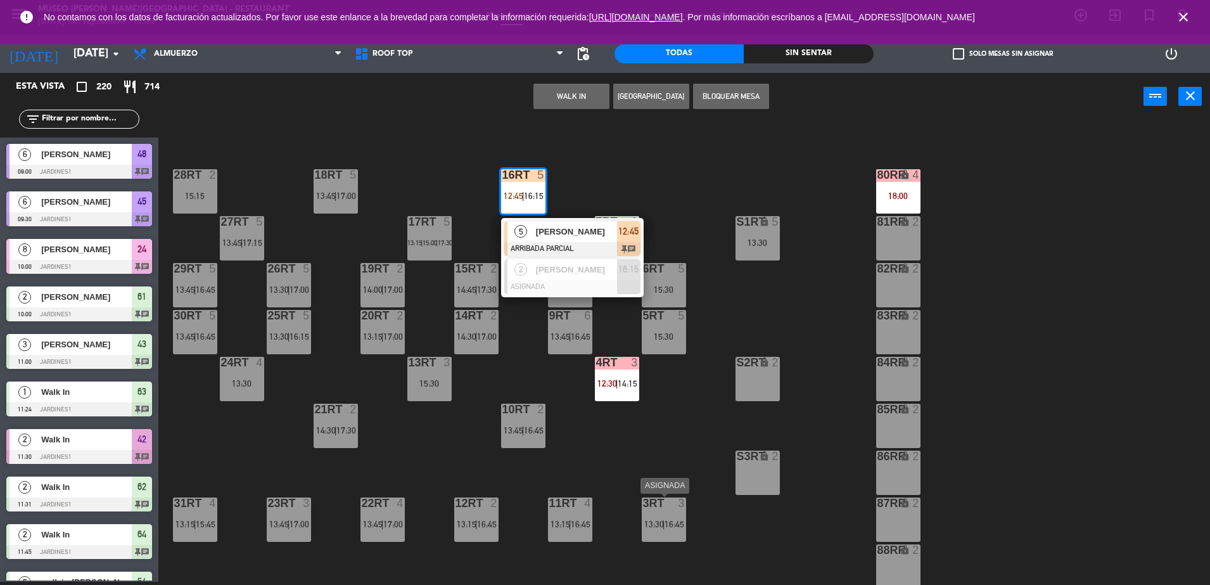
click at [666, 524] on span "16:45" at bounding box center [675, 524] width 20 height 10
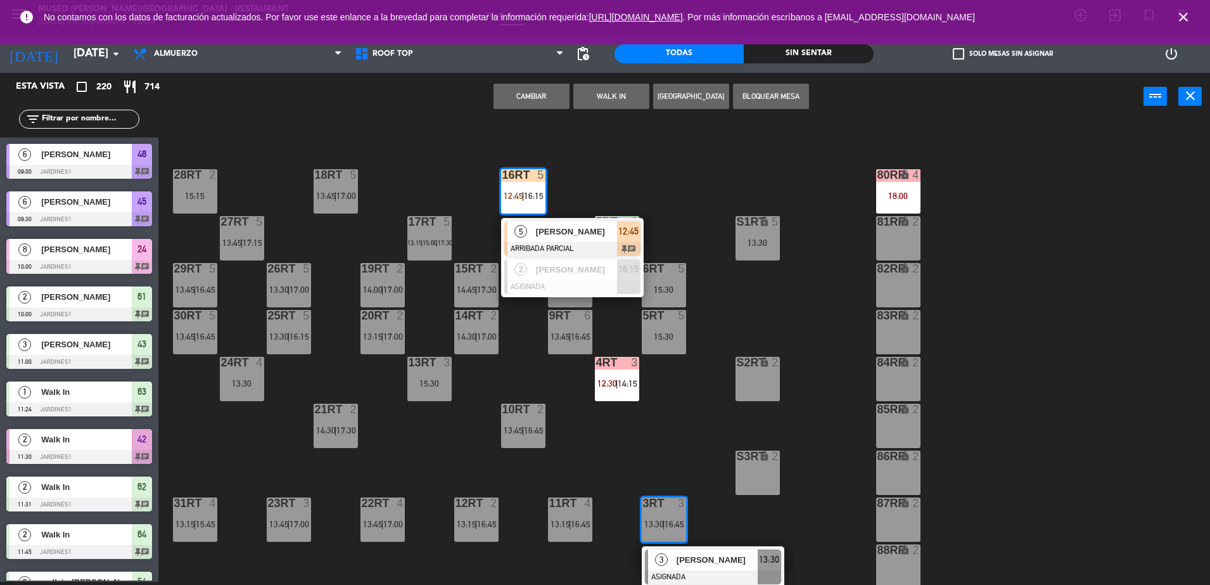
drag, startPoint x: 530, startPoint y: 103, endPoint x: 590, endPoint y: 181, distance: 98.4
click at [590, 181] on div "Cambiar WALK IN Crear Reserva Bloquear Mesa power_input close 18RT 5 13:45 | 17…" at bounding box center [605, 329] width 1210 height 512
click at [590, 181] on div "18RT 5 13:45 | 17:00 16RT 5 12:45 | 16:15 5 [PERSON_NAME] ARRIBADA PARCIAL 12:4…" at bounding box center [690, 354] width 1040 height 461
